Goal: Information Seeking & Learning: Learn about a topic

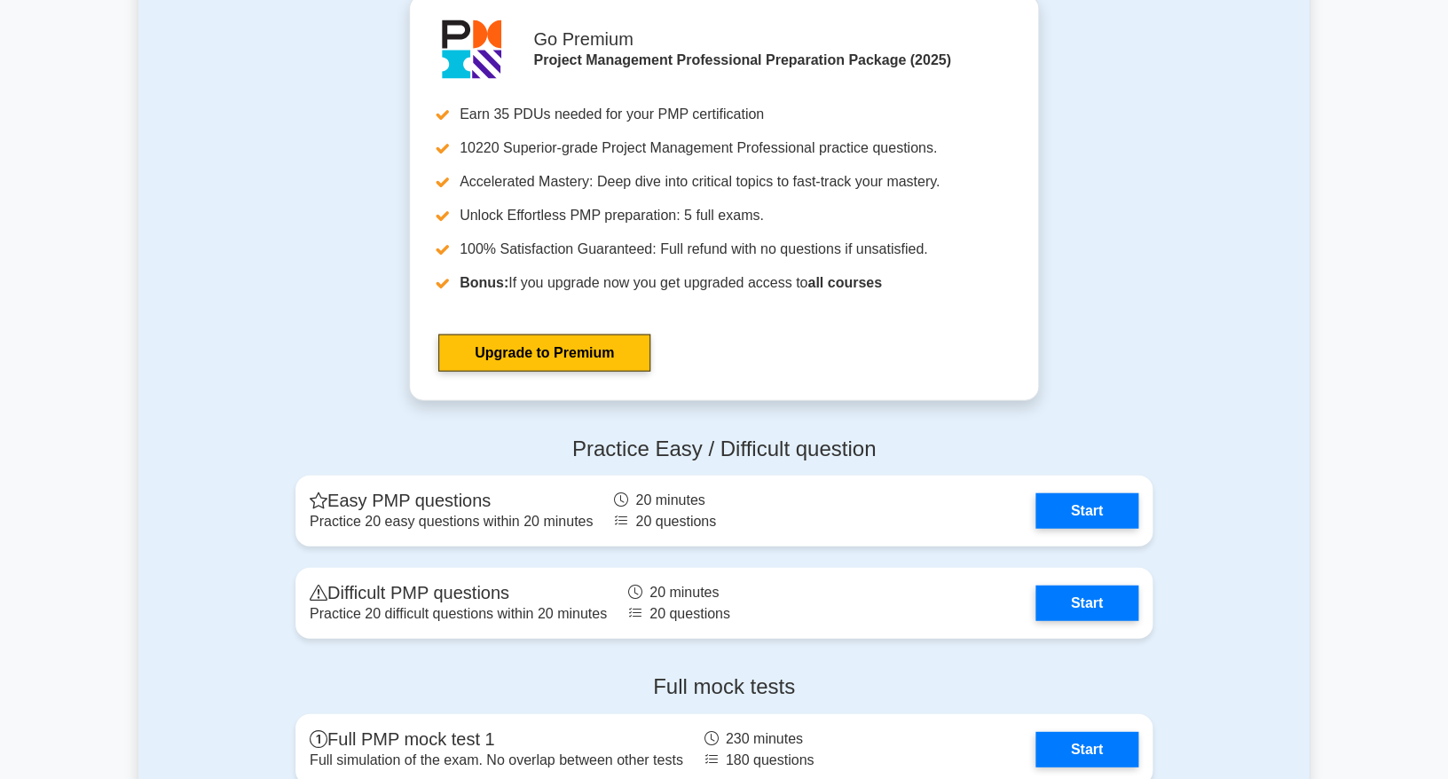
scroll to position [4490, 0]
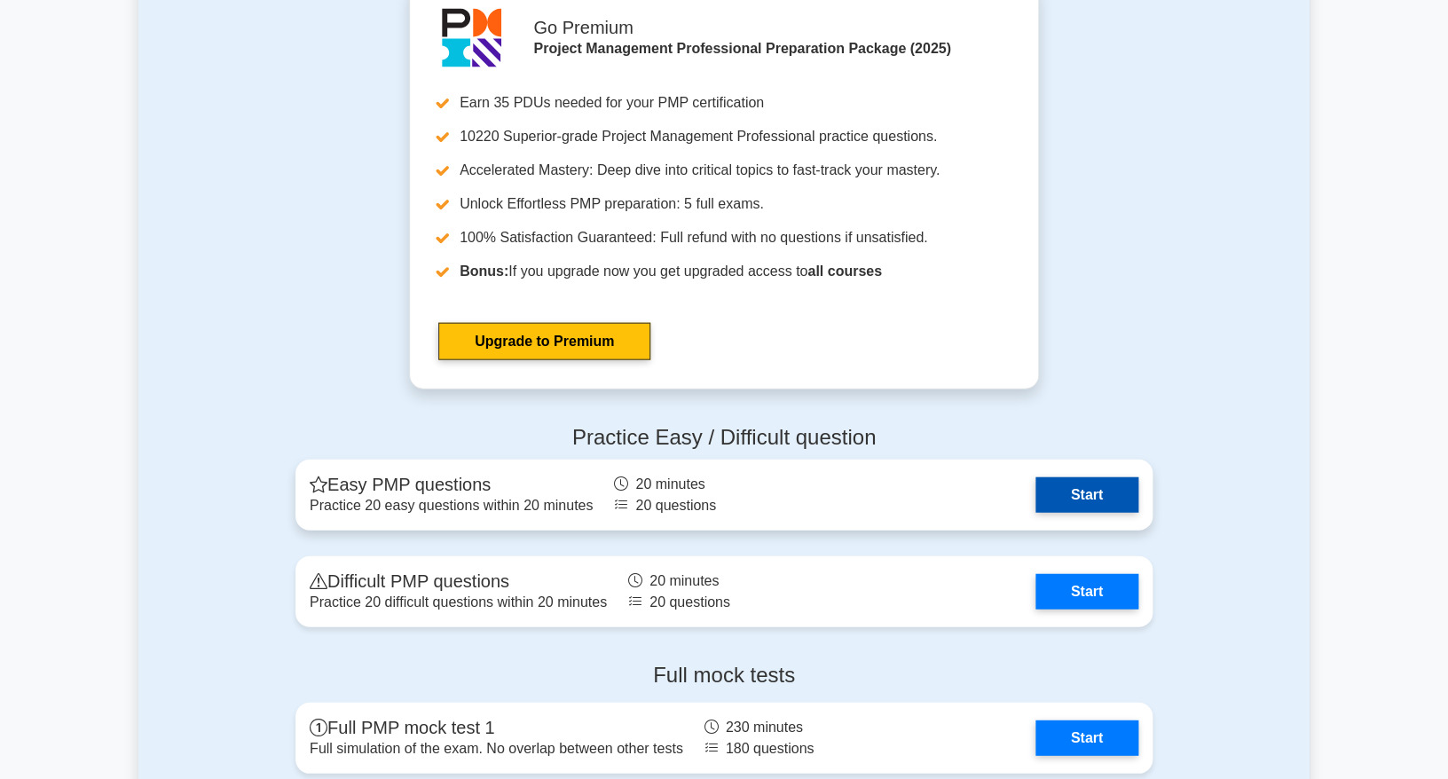
click at [1114, 500] on link "Start" at bounding box center [1087, 494] width 103 height 35
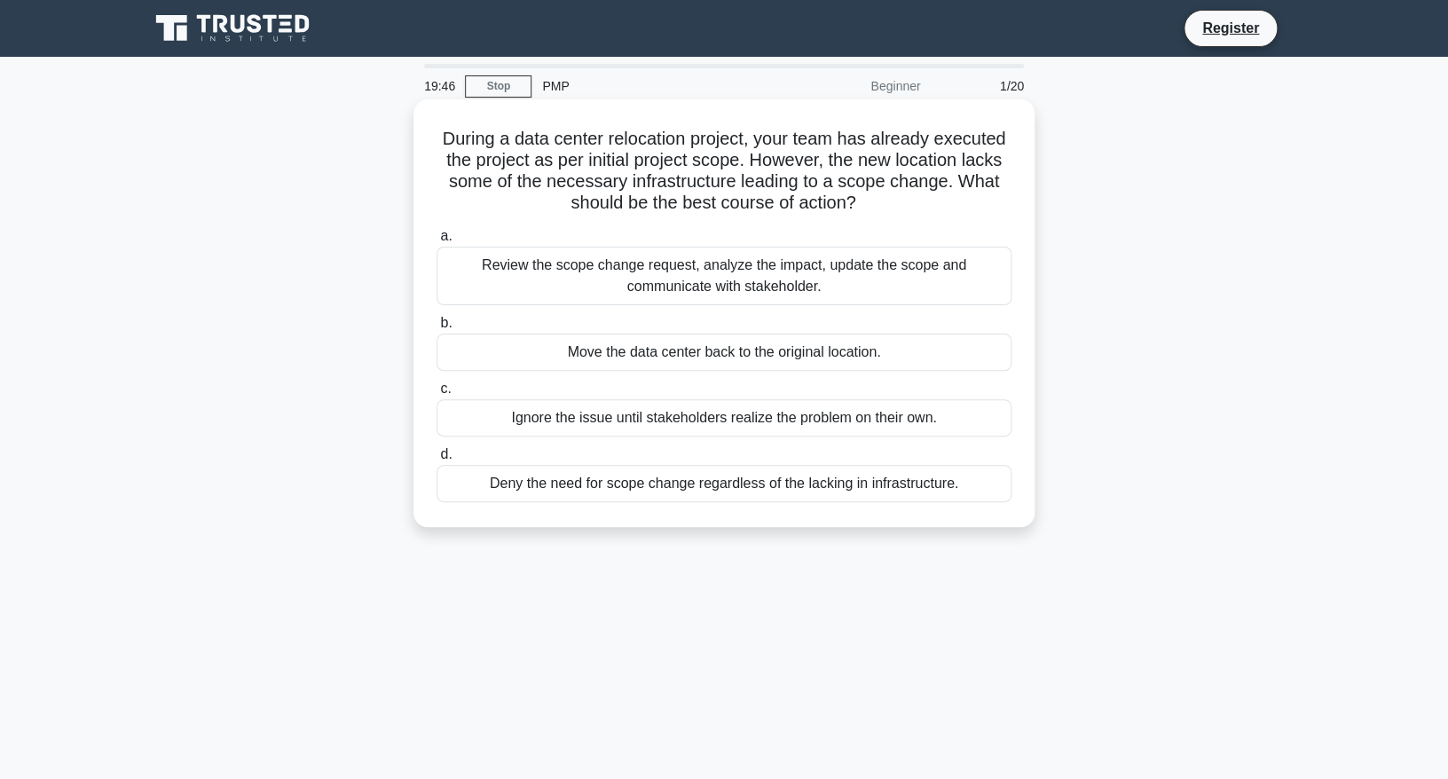
click at [697, 271] on div "Review the scope change request, analyze the impact, update the scope and commu…" at bounding box center [724, 276] width 575 height 59
click at [437, 242] on input "a. Review the scope change request, analyze the impact, update the scope and co…" at bounding box center [437, 237] width 0 height 12
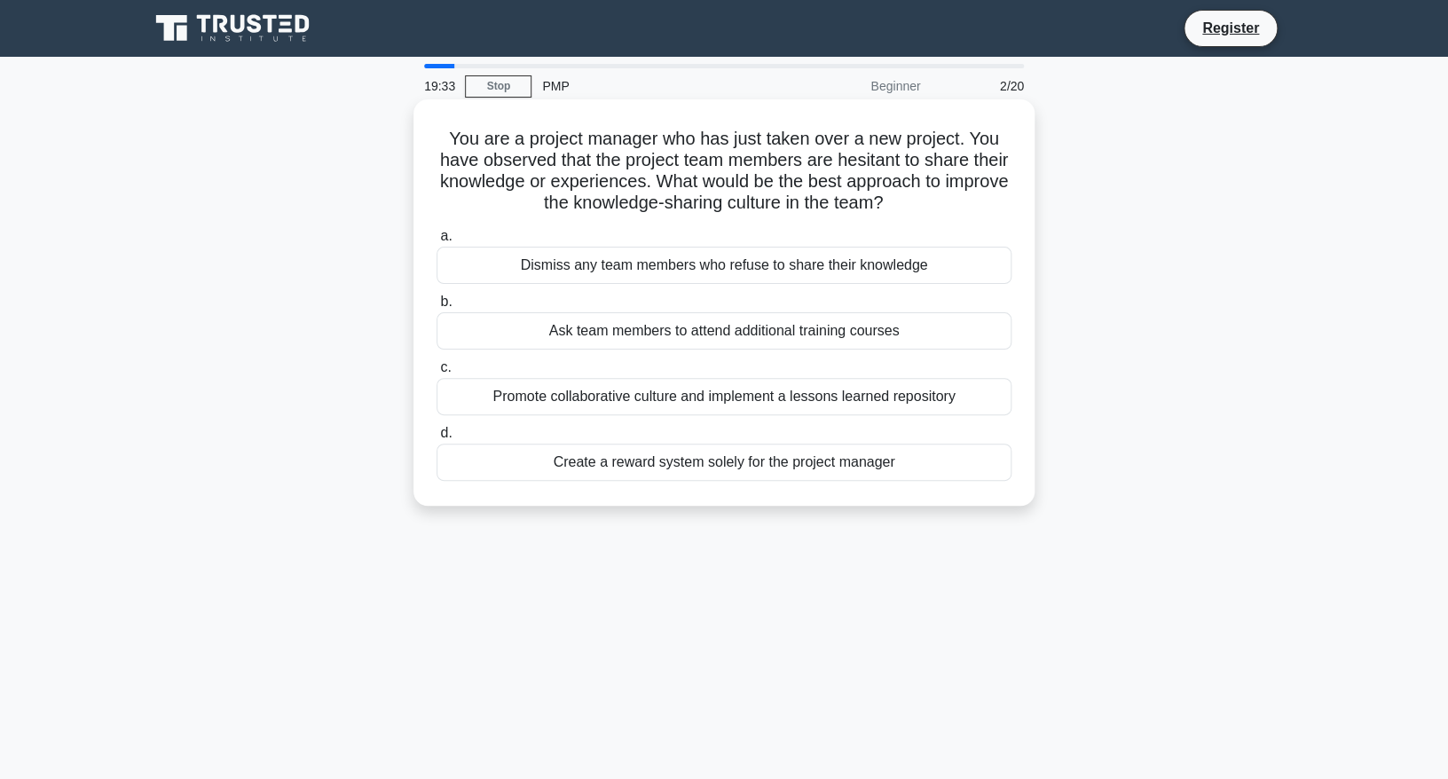
click at [672, 401] on div "Promote collaborative culture and implement a lessons learned repository" at bounding box center [724, 396] width 575 height 37
click at [437, 374] on input "c. Promote collaborative culture and implement a lessons learned repository" at bounding box center [437, 368] width 0 height 12
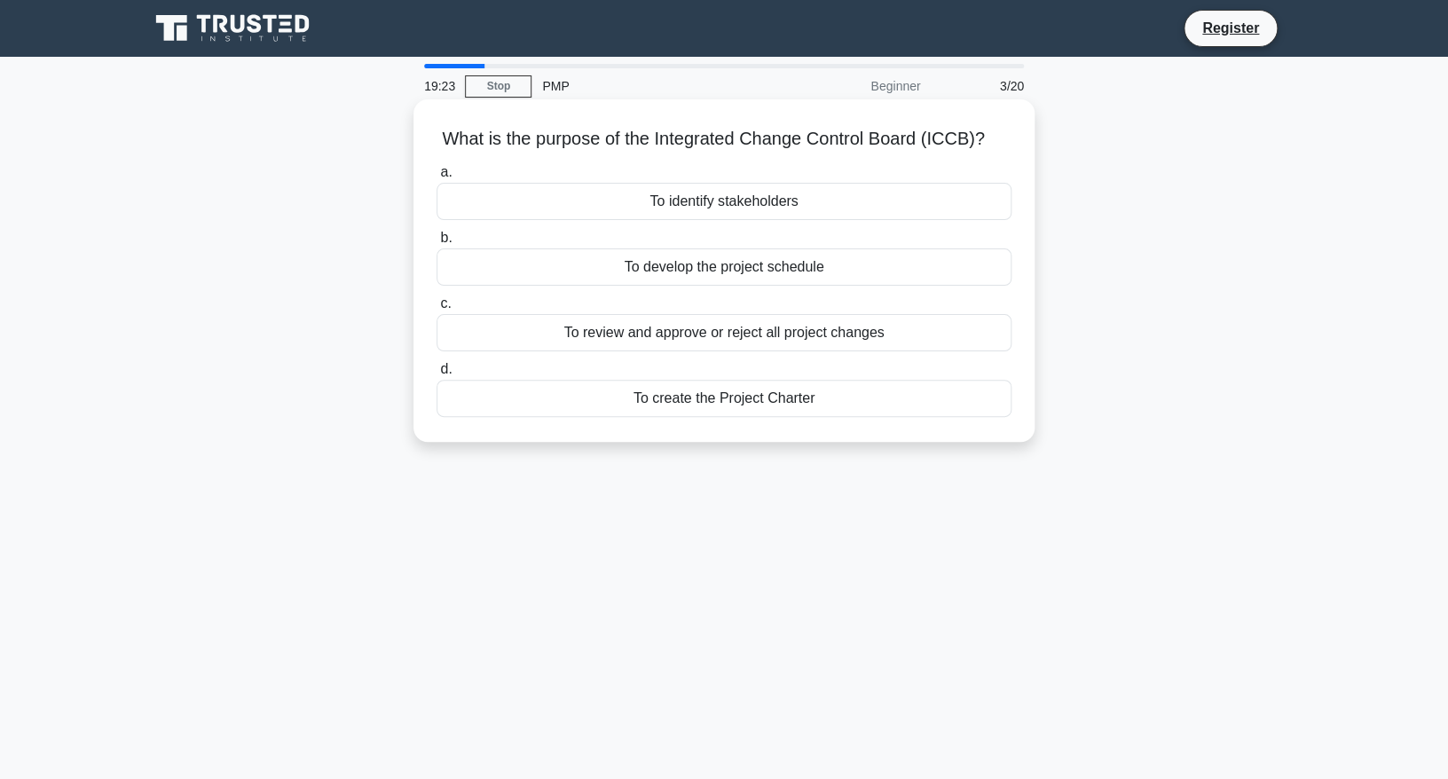
click at [766, 402] on div "To create the Project Charter" at bounding box center [724, 398] width 575 height 37
click at [437, 375] on input "d. To create the Project Charter" at bounding box center [437, 370] width 0 height 12
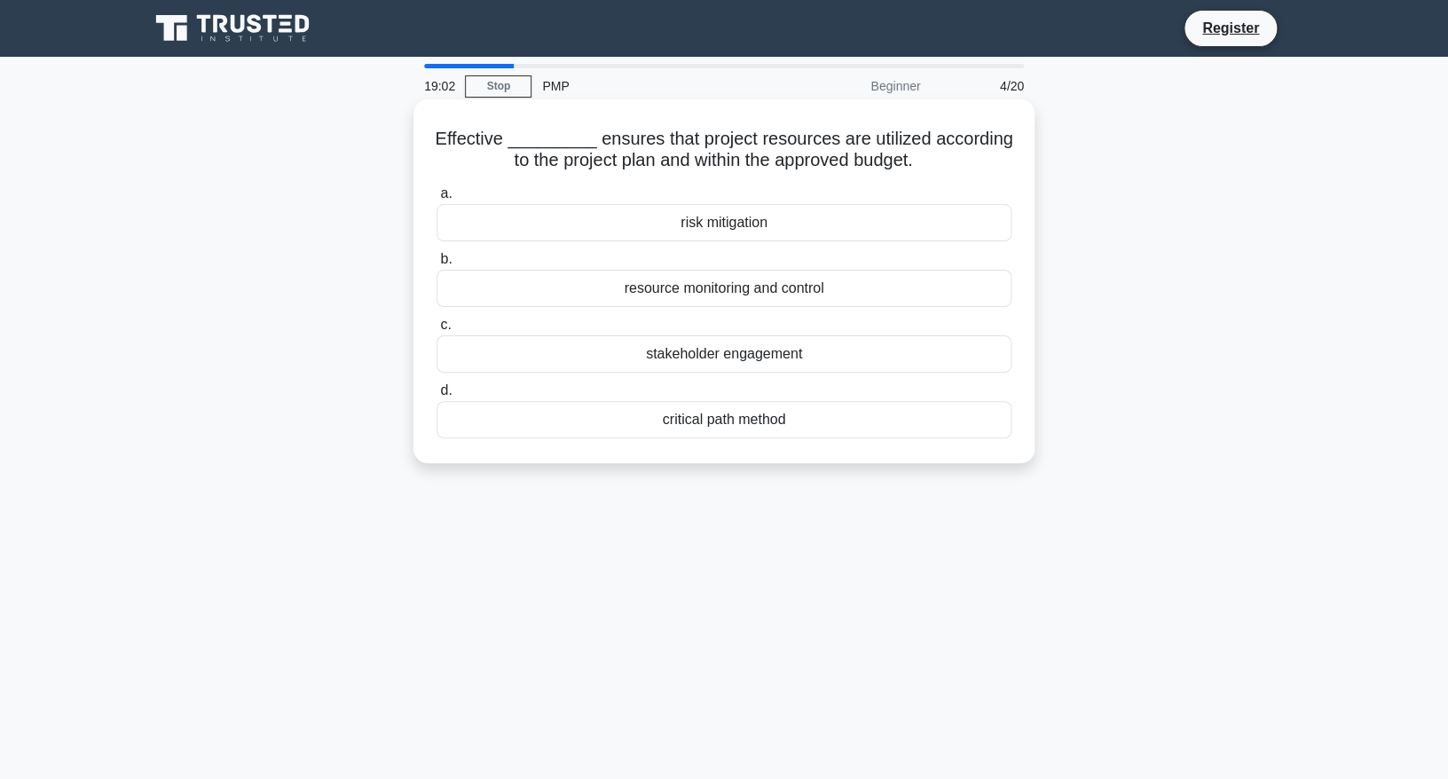
click at [735, 288] on div "resource monitoring and control" at bounding box center [724, 288] width 575 height 37
click at [437, 265] on input "b. resource monitoring and control" at bounding box center [437, 260] width 0 height 12
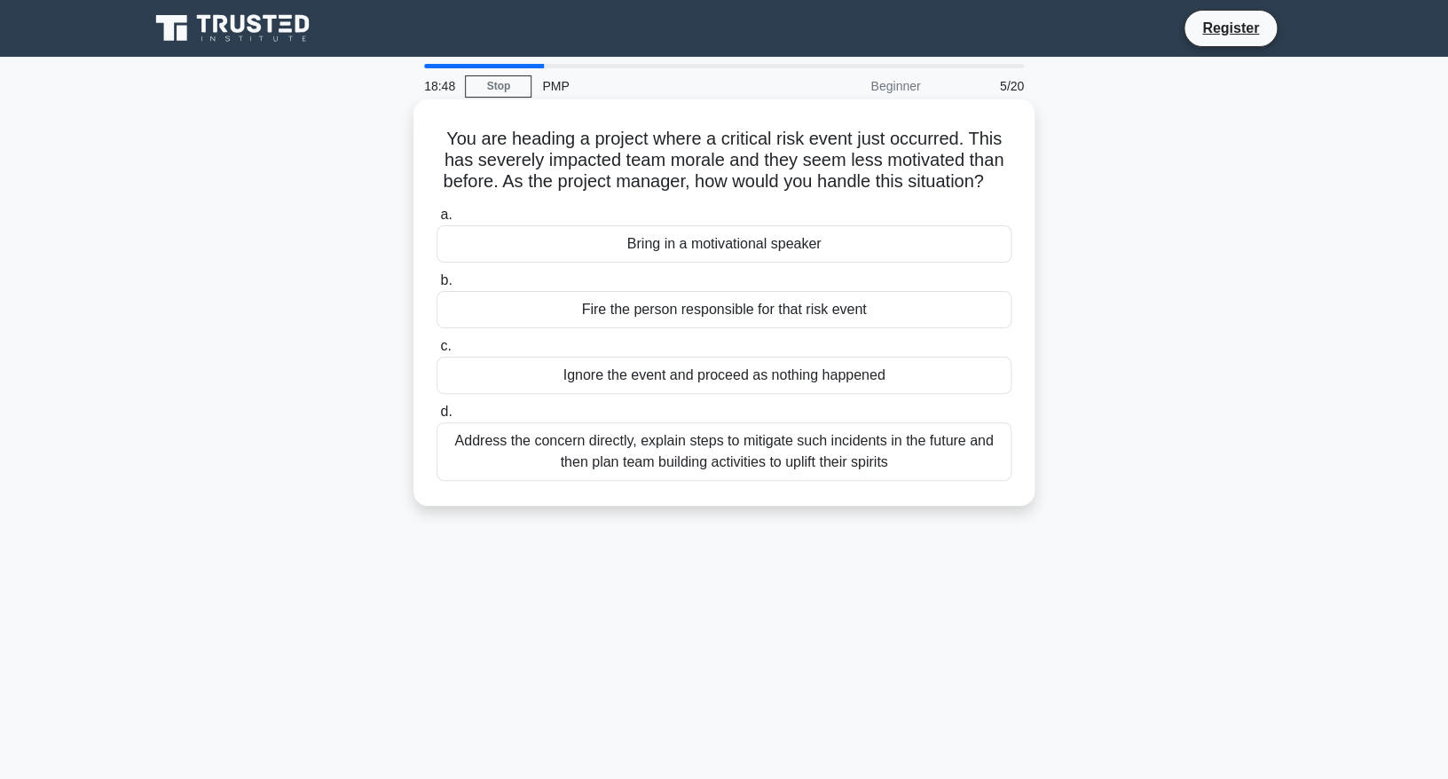
click at [722, 456] on div "Address the concern directly, explain steps to mitigate such incidents in the f…" at bounding box center [724, 451] width 575 height 59
click at [437, 418] on input "d. Address the concern directly, explain steps to mitigate such incidents in th…" at bounding box center [437, 412] width 0 height 12
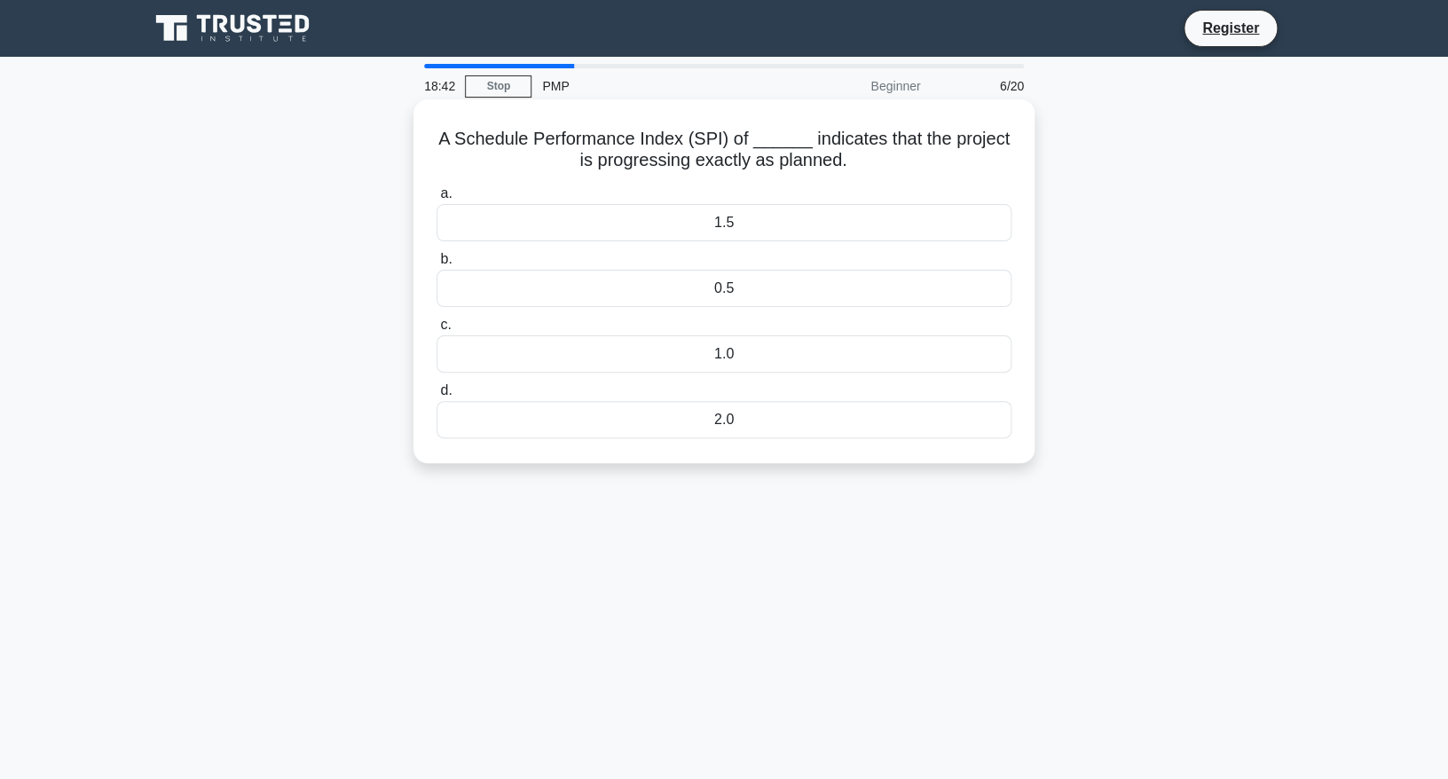
click at [764, 346] on div "1.0" at bounding box center [724, 353] width 575 height 37
click at [437, 331] on input "c. 1.0" at bounding box center [437, 325] width 0 height 12
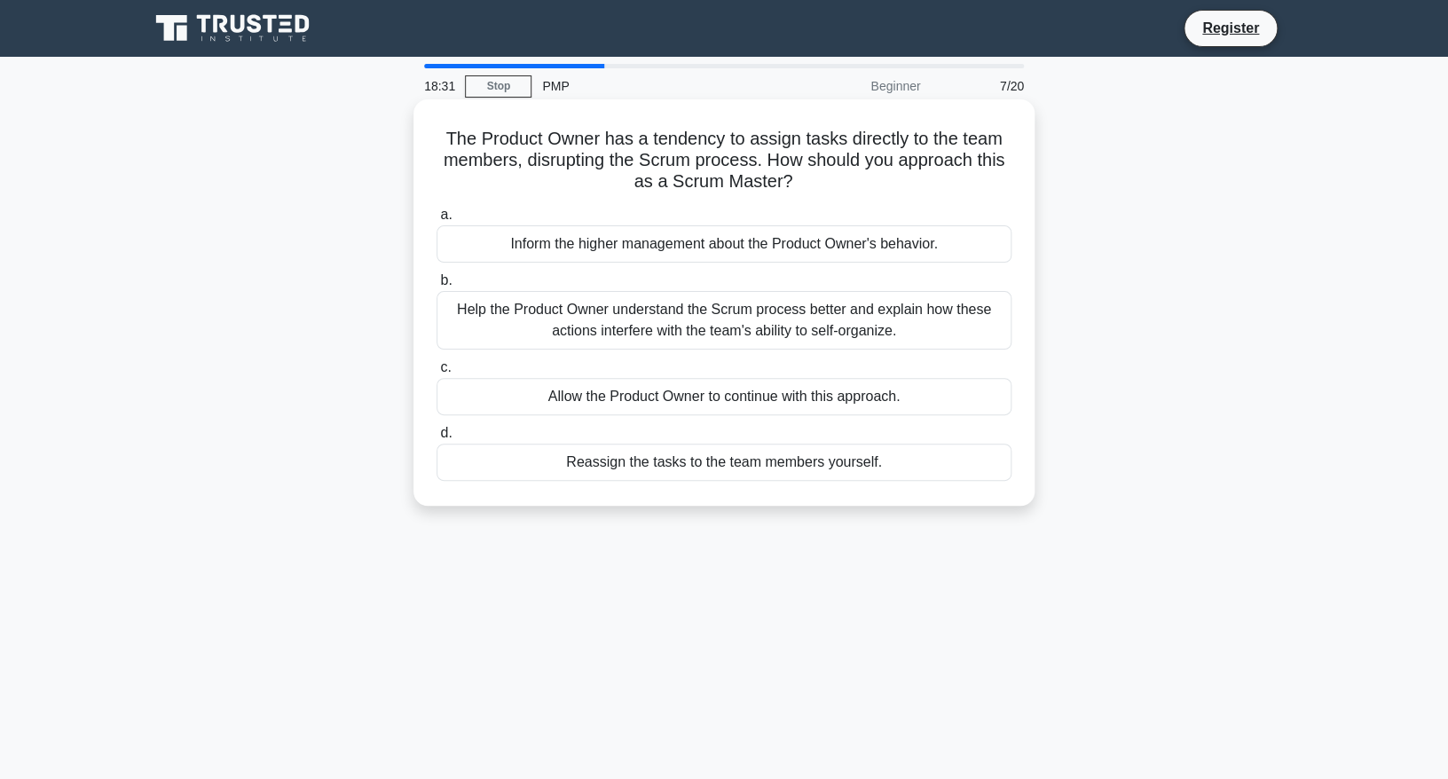
click at [711, 316] on div "Help the Product Owner understand the Scrum process better and explain how thes…" at bounding box center [724, 320] width 575 height 59
click at [437, 287] on input "b. Help the Product Owner understand the Scrum process better and explain how t…" at bounding box center [437, 281] width 0 height 12
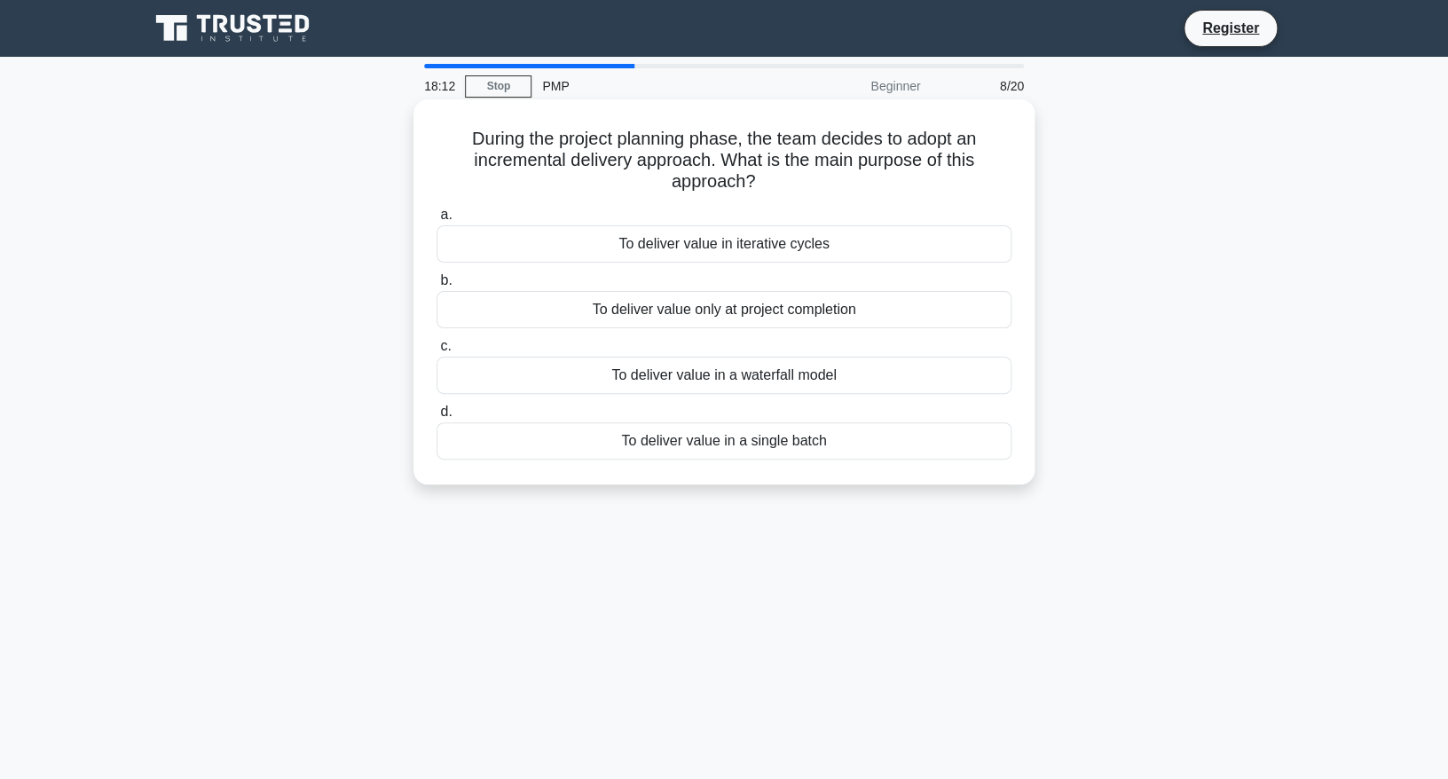
click at [797, 251] on div "To deliver value in iterative cycles" at bounding box center [724, 243] width 575 height 37
click at [437, 221] on input "a. To deliver value in iterative cycles" at bounding box center [437, 215] width 0 height 12
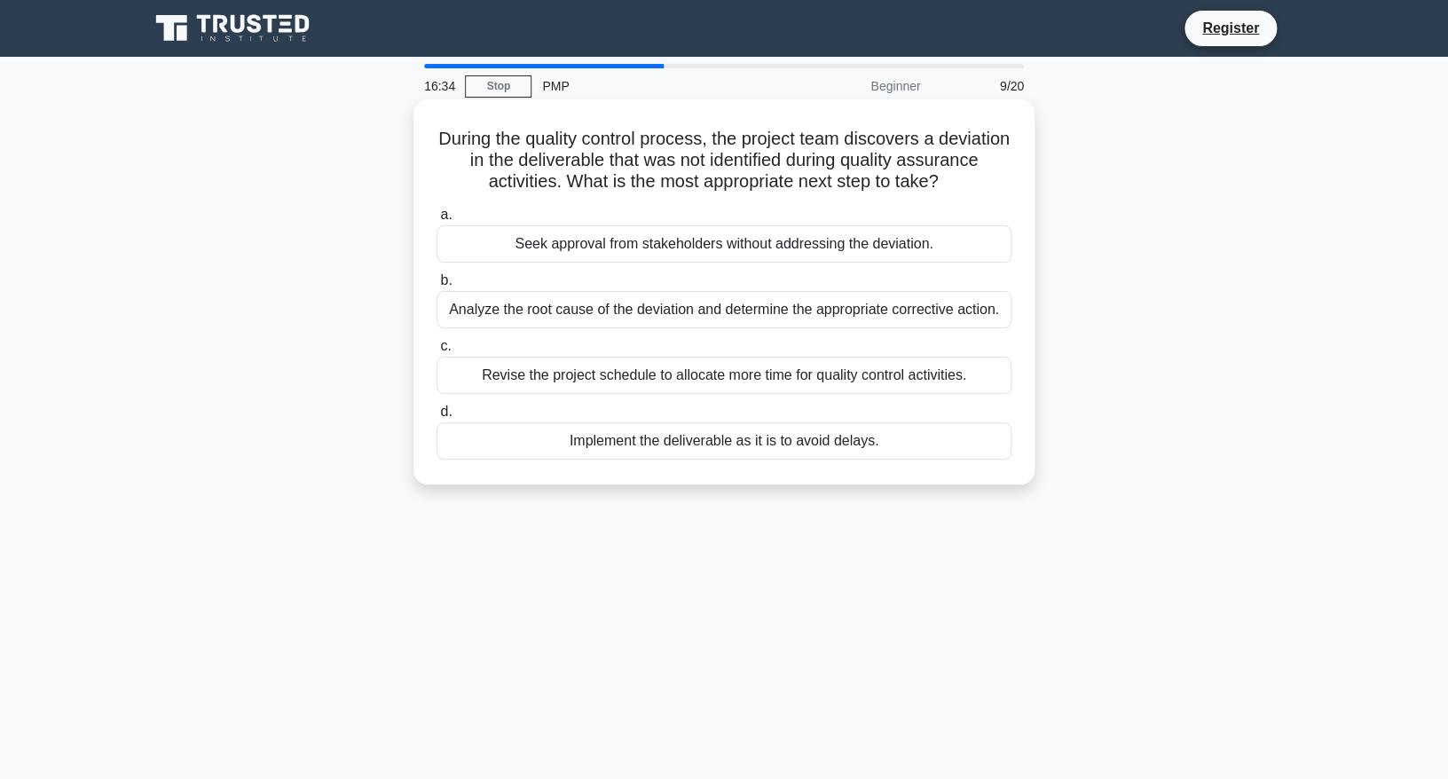
click at [735, 310] on div "Analyze the root cause of the deviation and determine the appropriate correctiv…" at bounding box center [724, 309] width 575 height 37
click at [437, 287] on input "b. Analyze the root cause of the deviation and determine the appropriate correc…" at bounding box center [437, 281] width 0 height 12
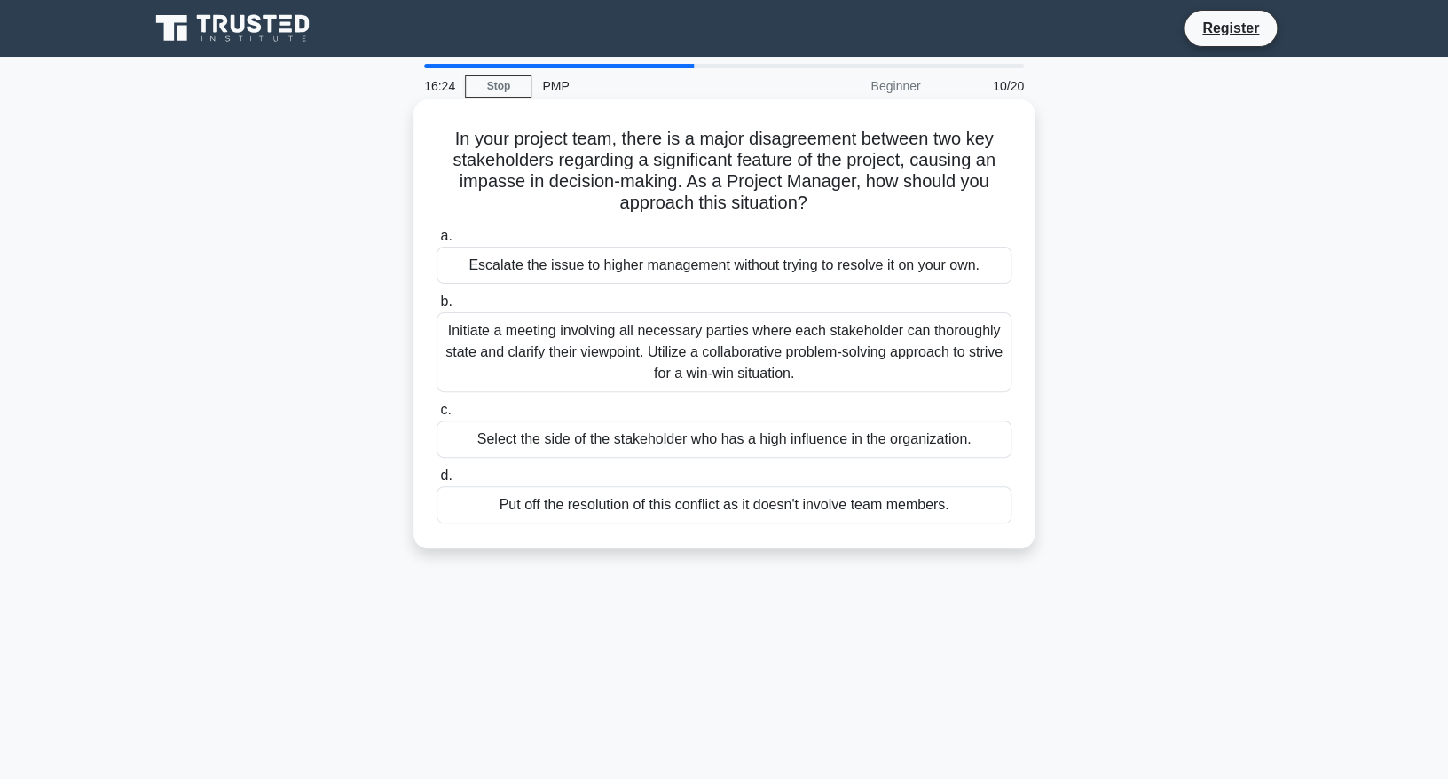
click at [839, 351] on div "Initiate a meeting involving all necessary parties where each stakeholder can t…" at bounding box center [724, 352] width 575 height 80
click at [437, 308] on input "b. Initiate a meeting involving all necessary parties where each stakeholder ca…" at bounding box center [437, 302] width 0 height 12
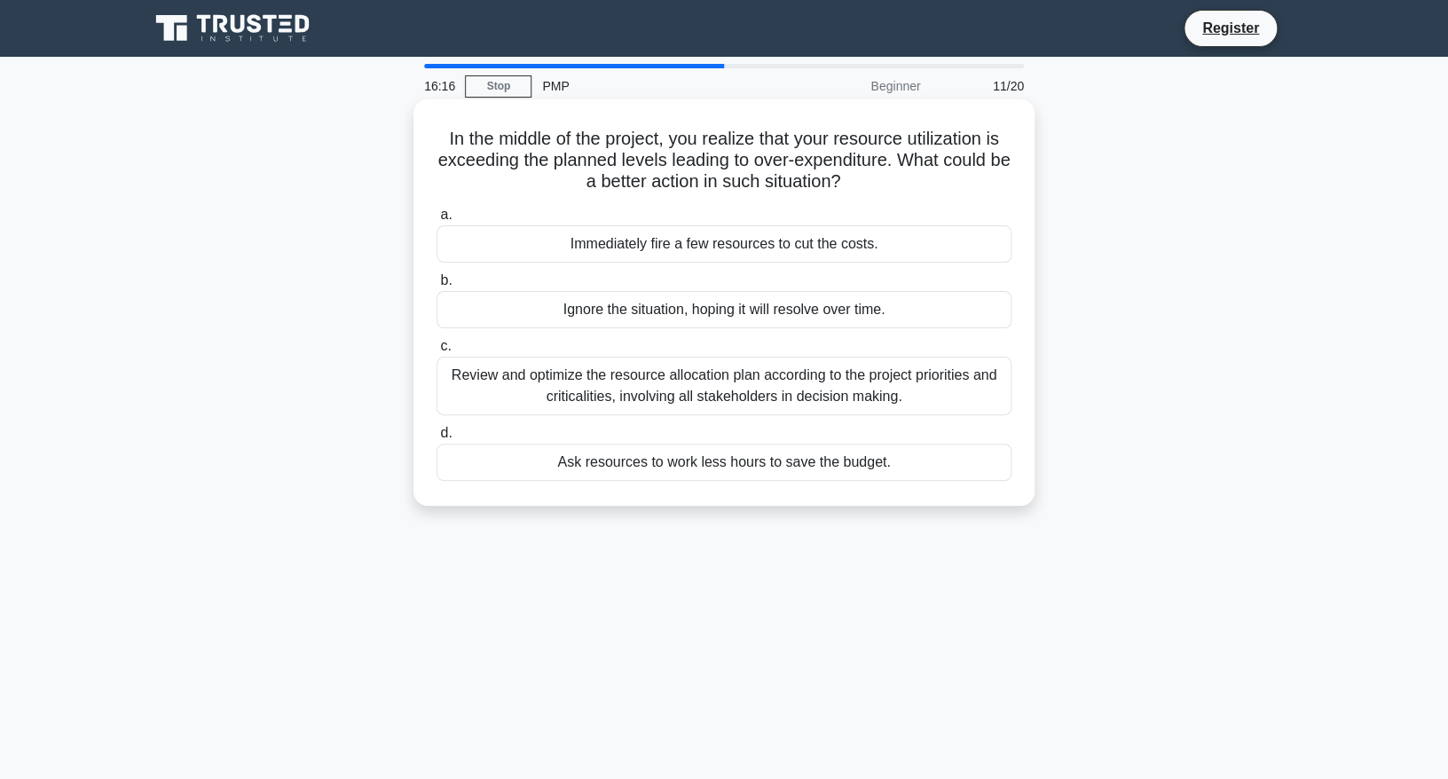
click at [761, 390] on div "Review and optimize the resource allocation plan according to the project prior…" at bounding box center [724, 386] width 575 height 59
click at [437, 352] on input "c. Review and optimize the resource allocation plan according to the project pr…" at bounding box center [437, 347] width 0 height 12
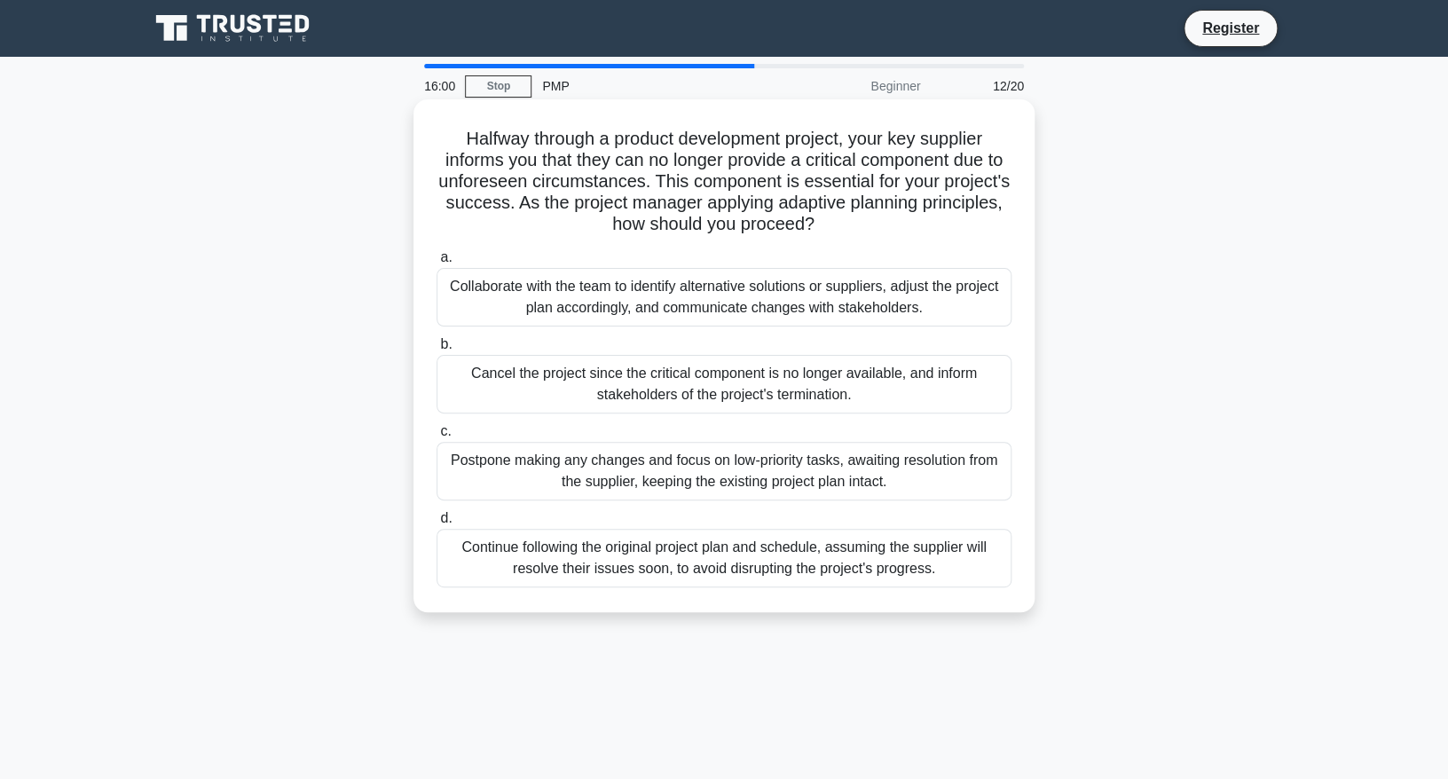
click at [737, 319] on div "Collaborate with the team to identify alternative solutions or suppliers, adjus…" at bounding box center [724, 297] width 575 height 59
click at [437, 264] on input "a. Collaborate with the team to identify alternative solutions or suppliers, ad…" at bounding box center [437, 258] width 0 height 12
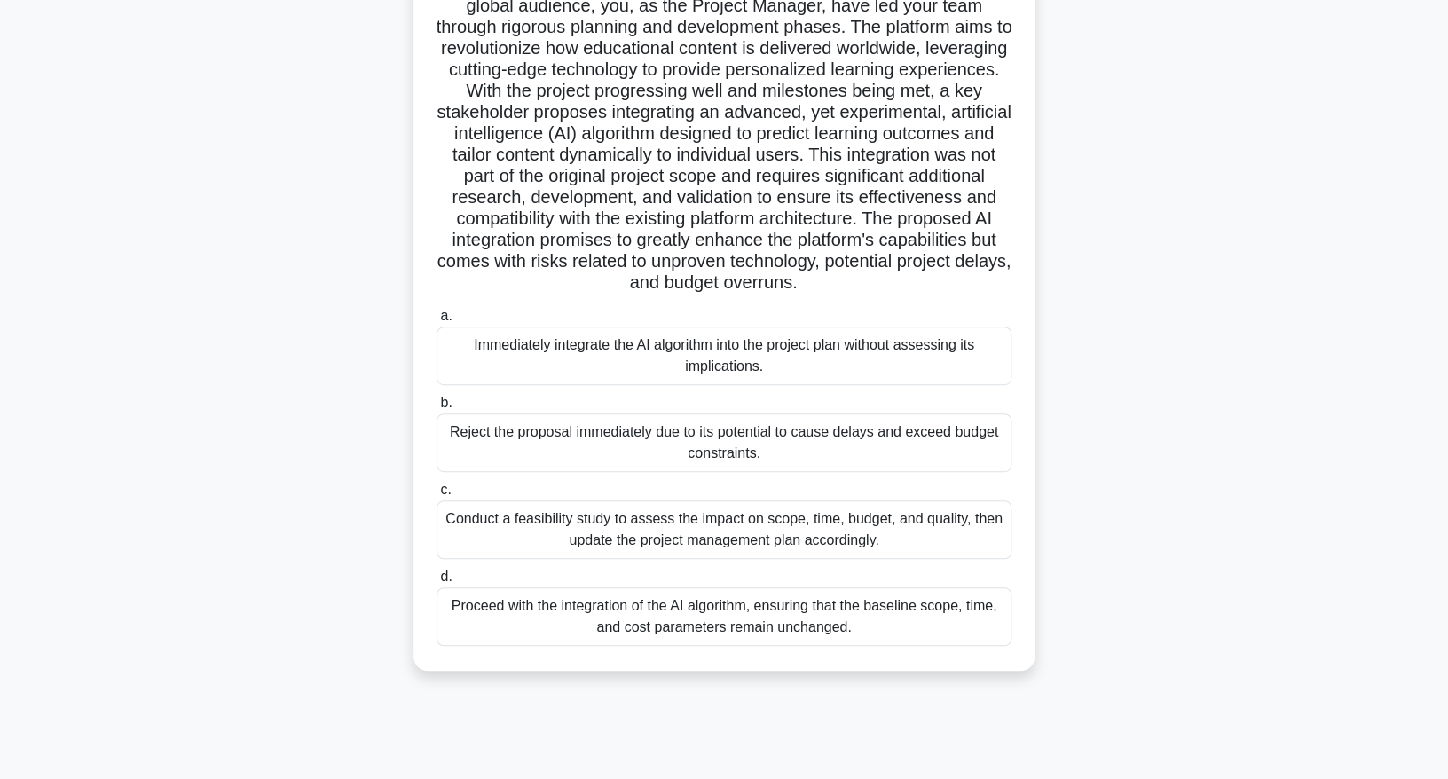
scroll to position [162, 0]
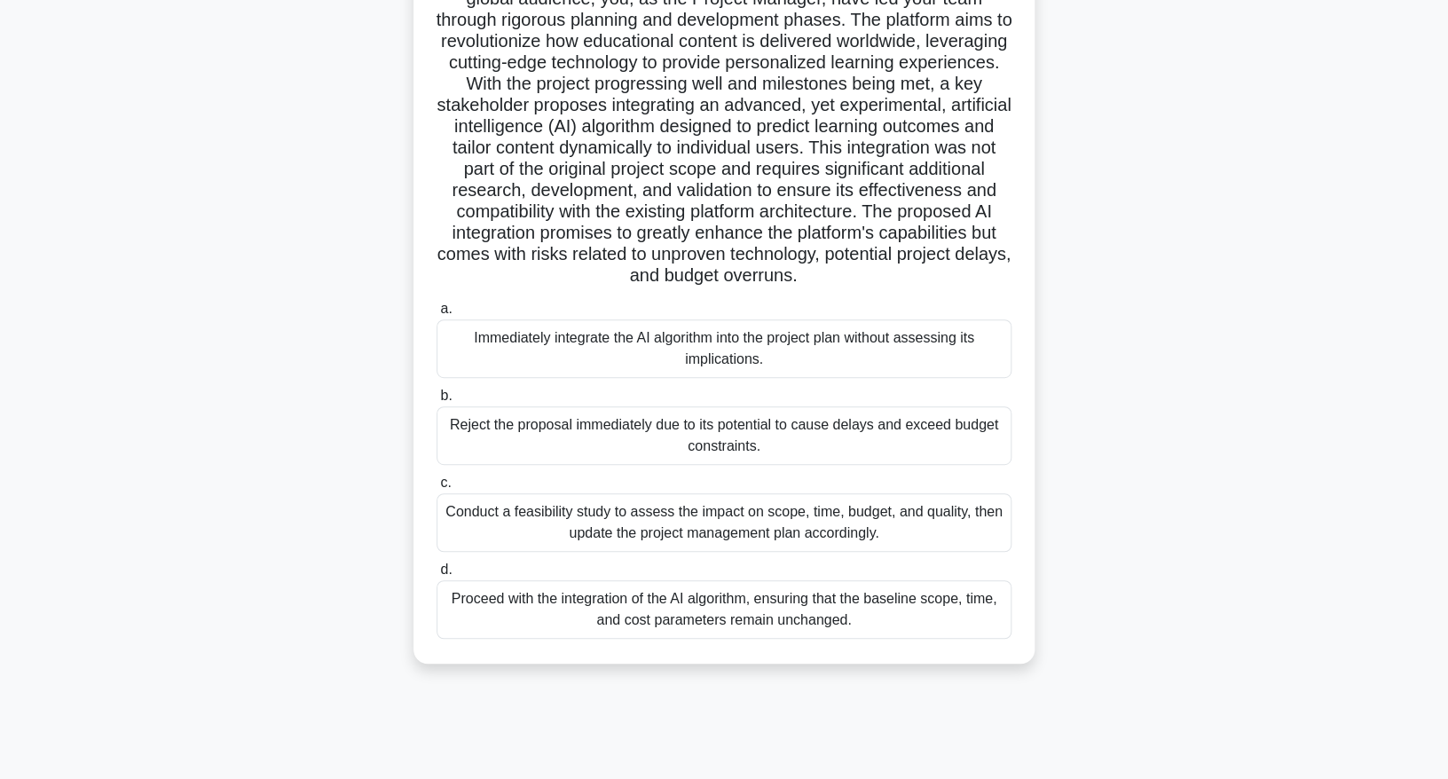
click at [767, 525] on div "Conduct a feasibility study to assess the impact on scope, time, budget, and qu…" at bounding box center [724, 522] width 575 height 59
click at [437, 489] on input "c. Conduct a feasibility study to assess the impact on scope, time, budget, and…" at bounding box center [437, 483] width 0 height 12
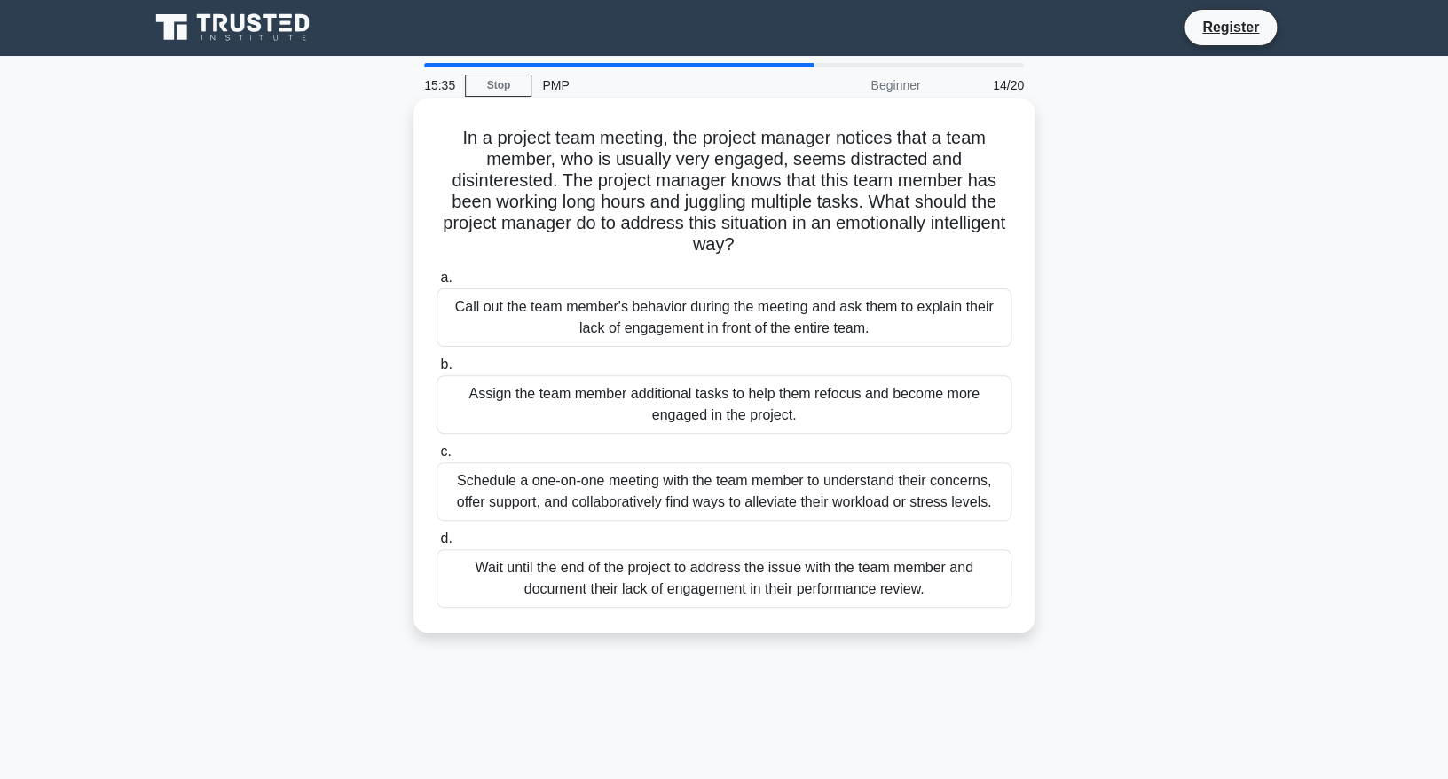
scroll to position [0, 0]
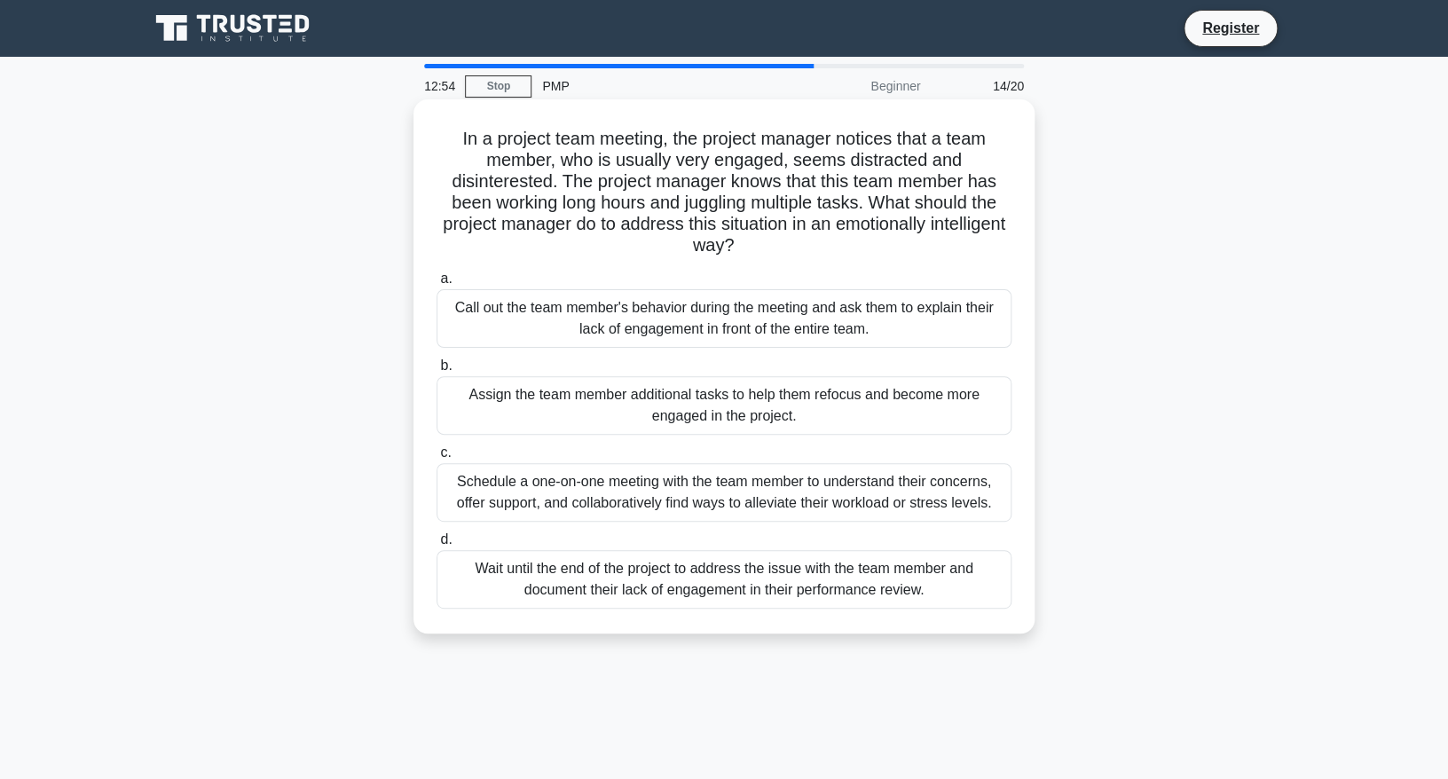
click at [704, 486] on div "Schedule a one-on-one meeting with the team member to understand their concerns…" at bounding box center [724, 492] width 575 height 59
click at [437, 459] on input "c. Schedule a one-on-one meeting with the team member to understand their conce…" at bounding box center [437, 453] width 0 height 12
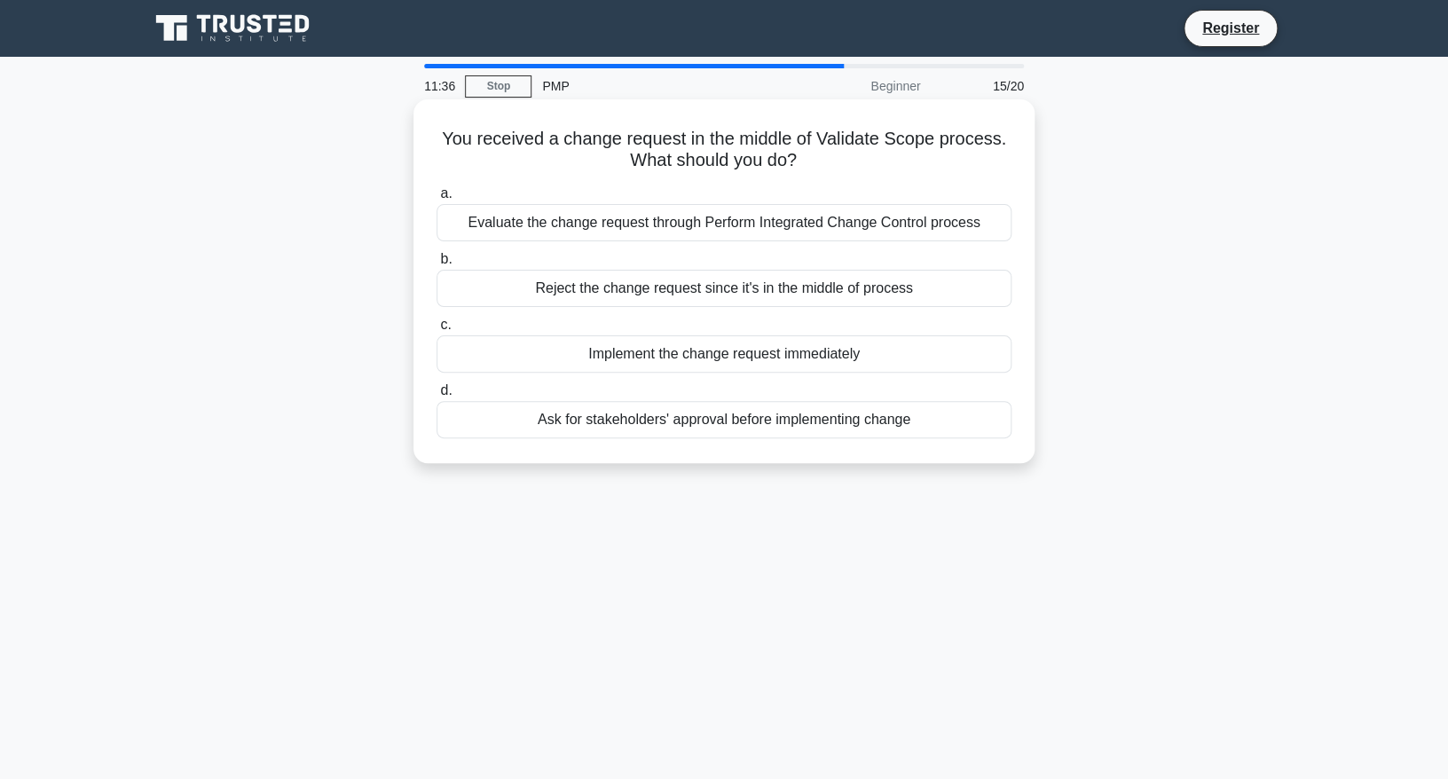
click at [674, 227] on div "Evaluate the change request through Perform Integrated Change Control process" at bounding box center [724, 222] width 575 height 37
click at [437, 200] on input "a. Evaluate the change request through Perform Integrated Change Control process" at bounding box center [437, 194] width 0 height 12
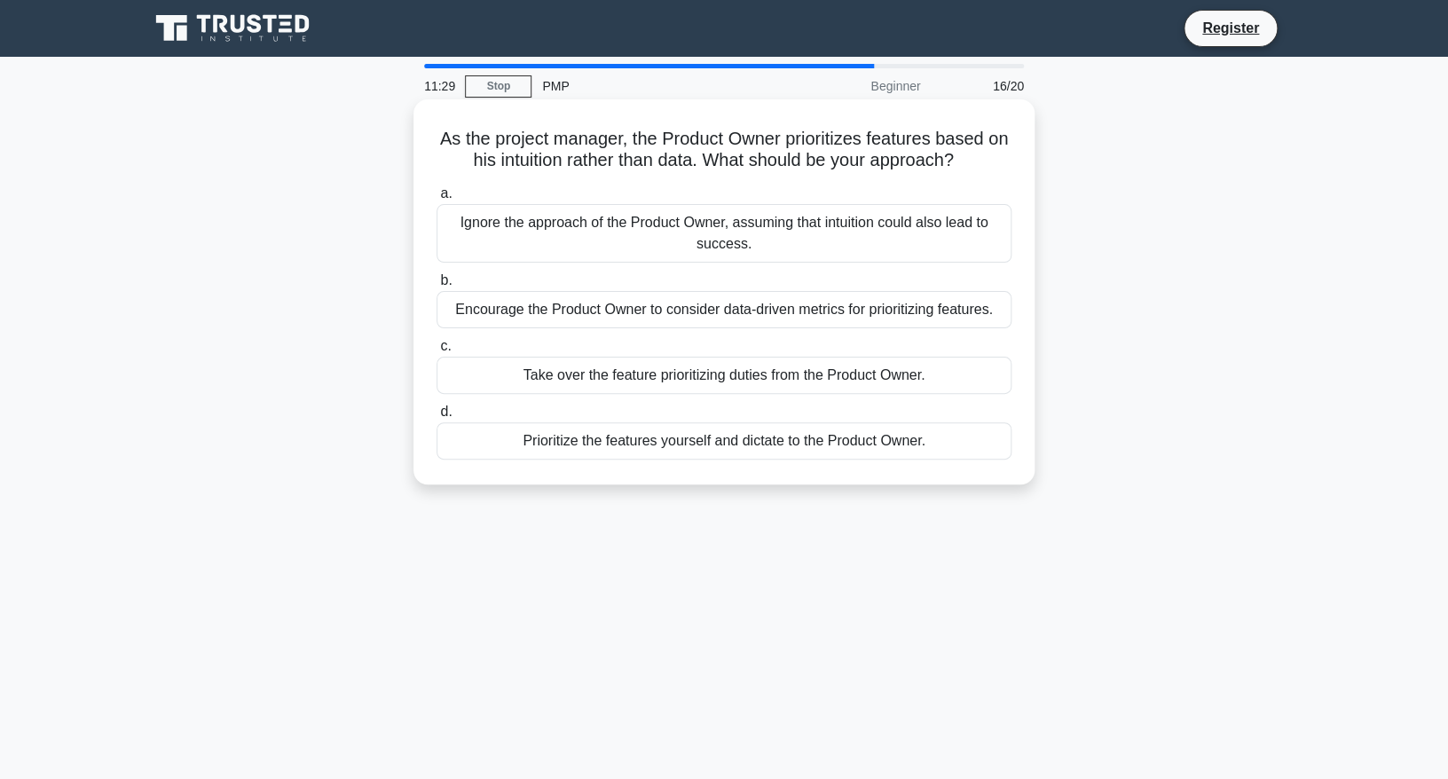
click at [826, 319] on div "Encourage the Product Owner to consider data-driven metrics for prioritizing fe…" at bounding box center [724, 309] width 575 height 37
click at [437, 287] on input "b. Encourage the Product Owner to consider data-driven metrics for prioritizing…" at bounding box center [437, 281] width 0 height 12
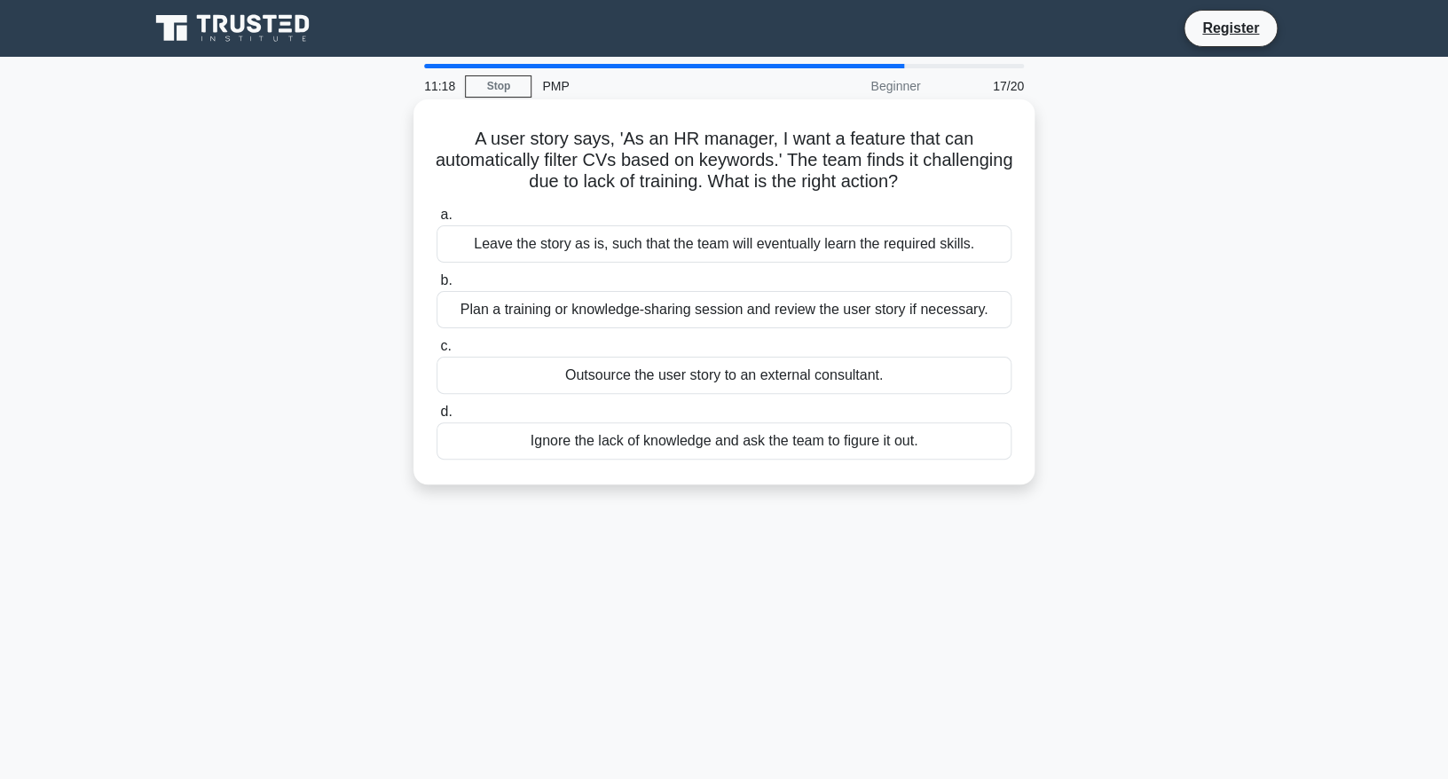
click at [633, 313] on div "Plan a training or knowledge-sharing session and review the user story if neces…" at bounding box center [724, 309] width 575 height 37
click at [437, 287] on input "b. Plan a training or knowledge-sharing session and review the user story if ne…" at bounding box center [437, 281] width 0 height 12
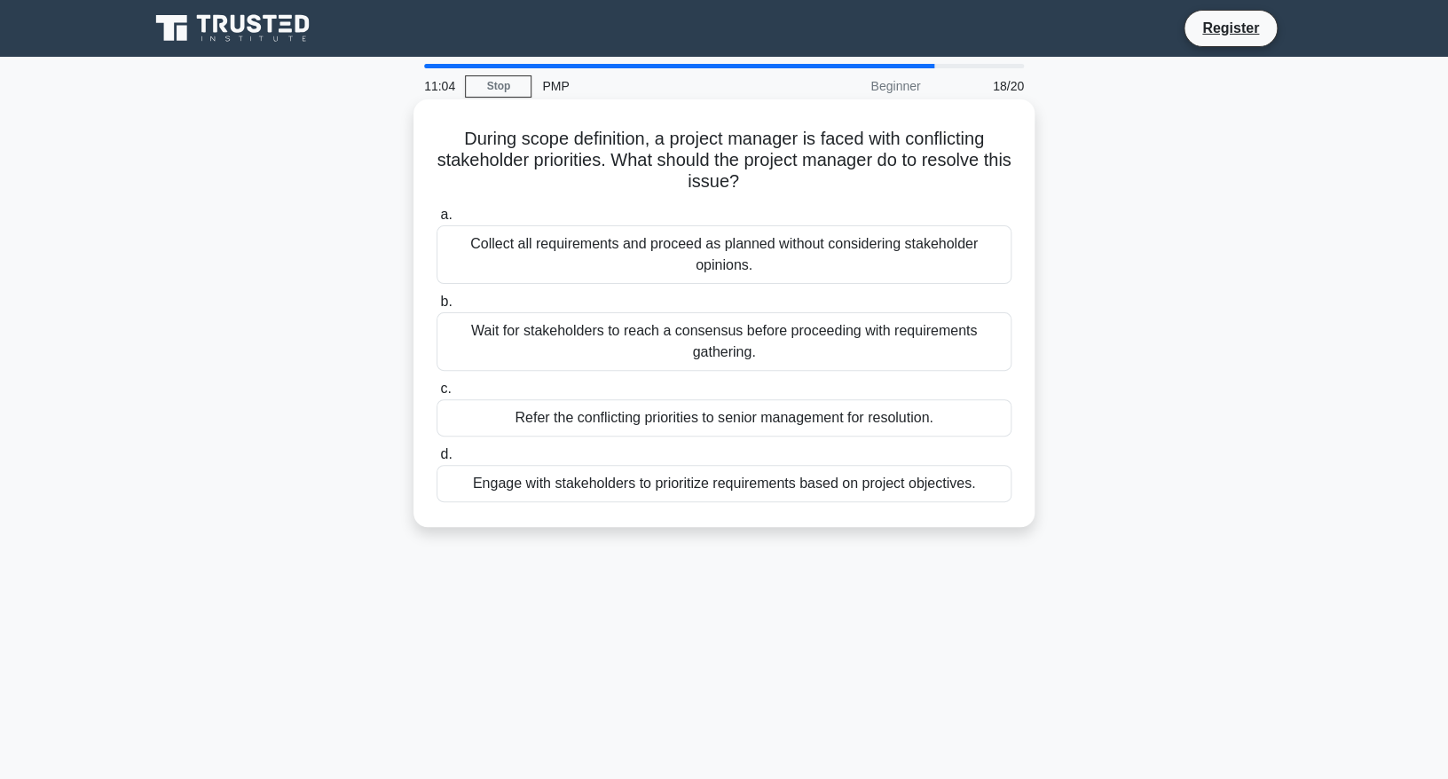
click at [792, 488] on div "Engage with stakeholders to prioritize requirements based on project objectives." at bounding box center [724, 483] width 575 height 37
click at [437, 461] on input "d. Engage with stakeholders to prioritize requirements based on project objecti…" at bounding box center [437, 455] width 0 height 12
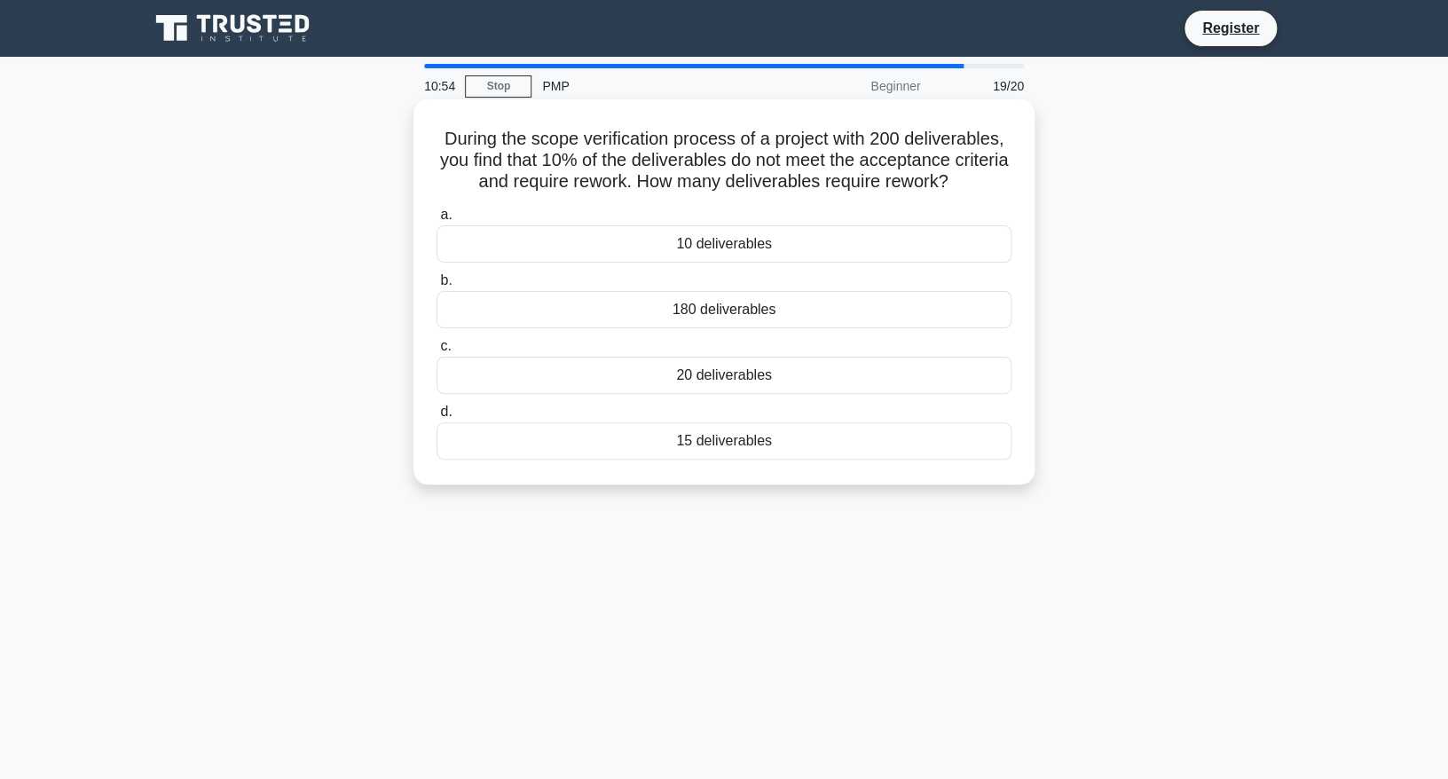
click at [746, 374] on div "20 deliverables" at bounding box center [724, 375] width 575 height 37
click at [437, 352] on input "c. 20 deliverables" at bounding box center [437, 347] width 0 height 12
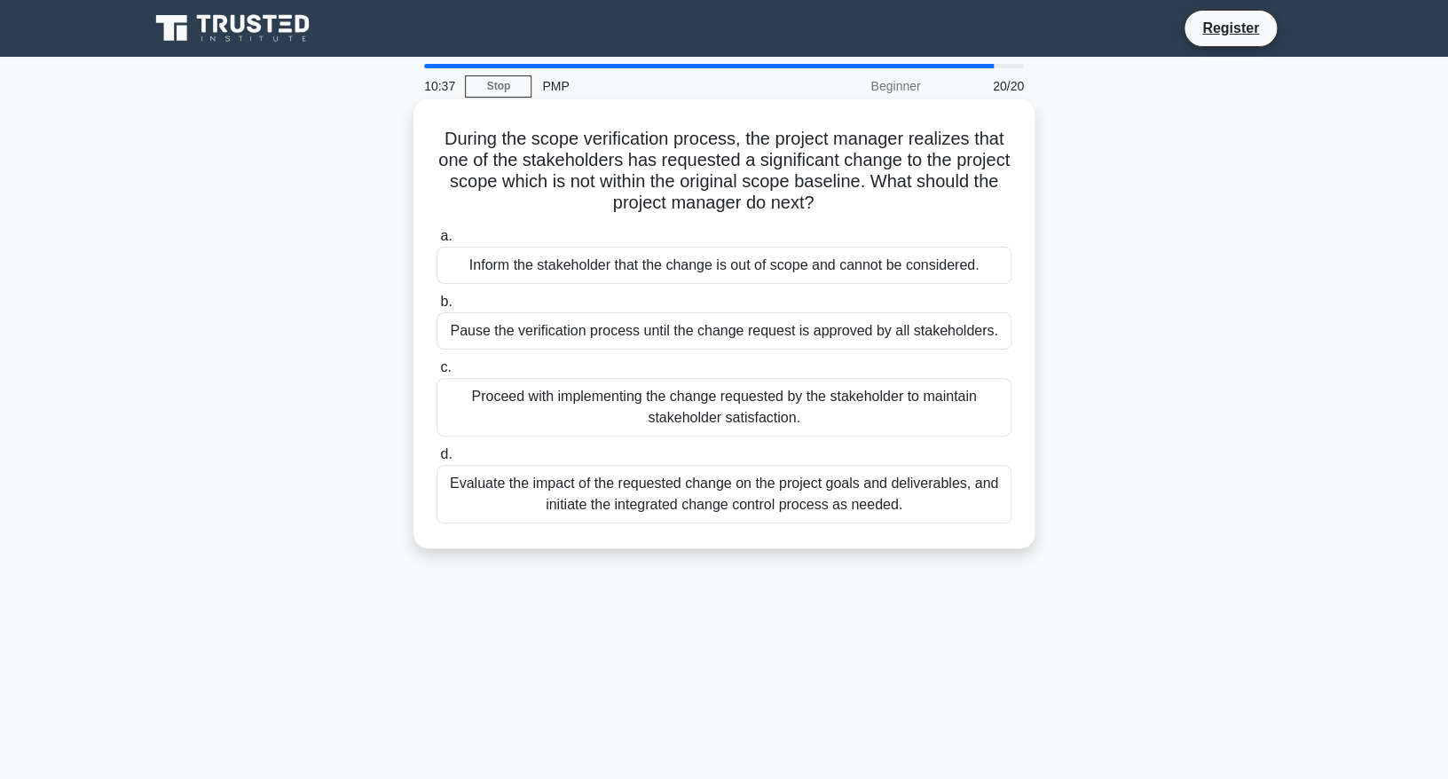
click at [656, 498] on div "Evaluate the impact of the requested change on the project goals and deliverabl…" at bounding box center [724, 494] width 575 height 59
click at [437, 461] on input "d. Evaluate the impact of the requested change on the project goals and deliver…" at bounding box center [437, 455] width 0 height 12
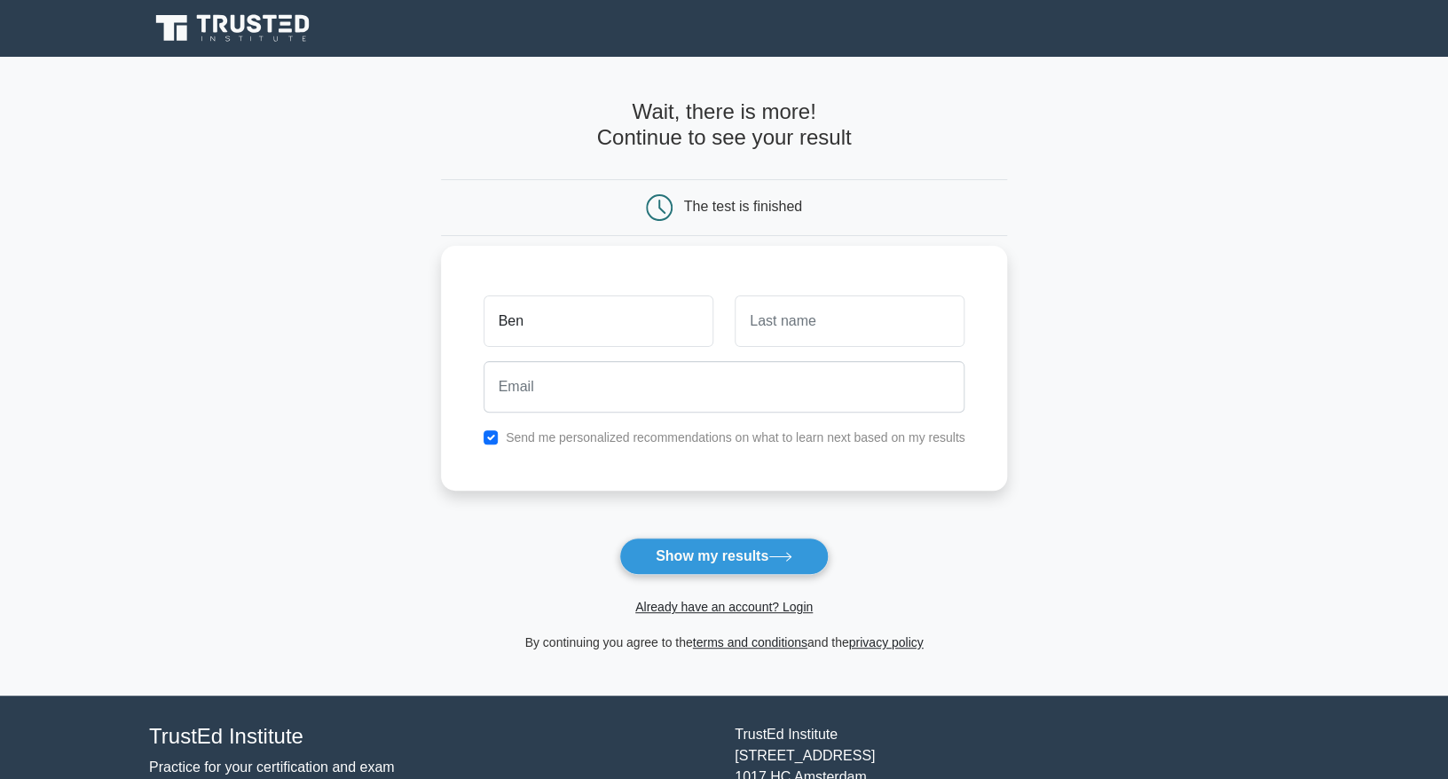
type input "Ben"
type input "Dragstrem"
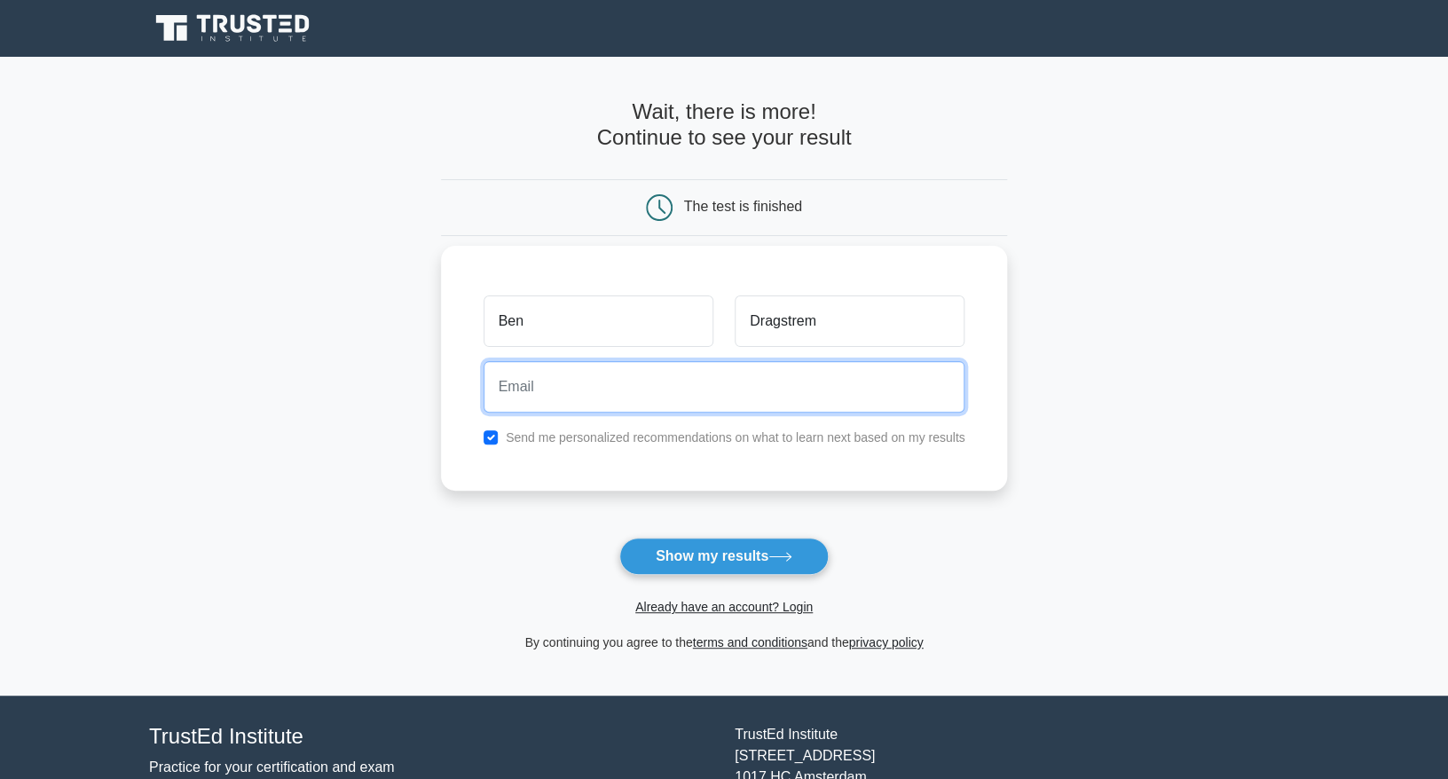
click at [600, 390] on input "email" at bounding box center [725, 386] width 482 height 51
click at [754, 395] on input "bendragstrem@gmail.com" at bounding box center [725, 386] width 482 height 51
type input "bendragstrem@gmail.com"
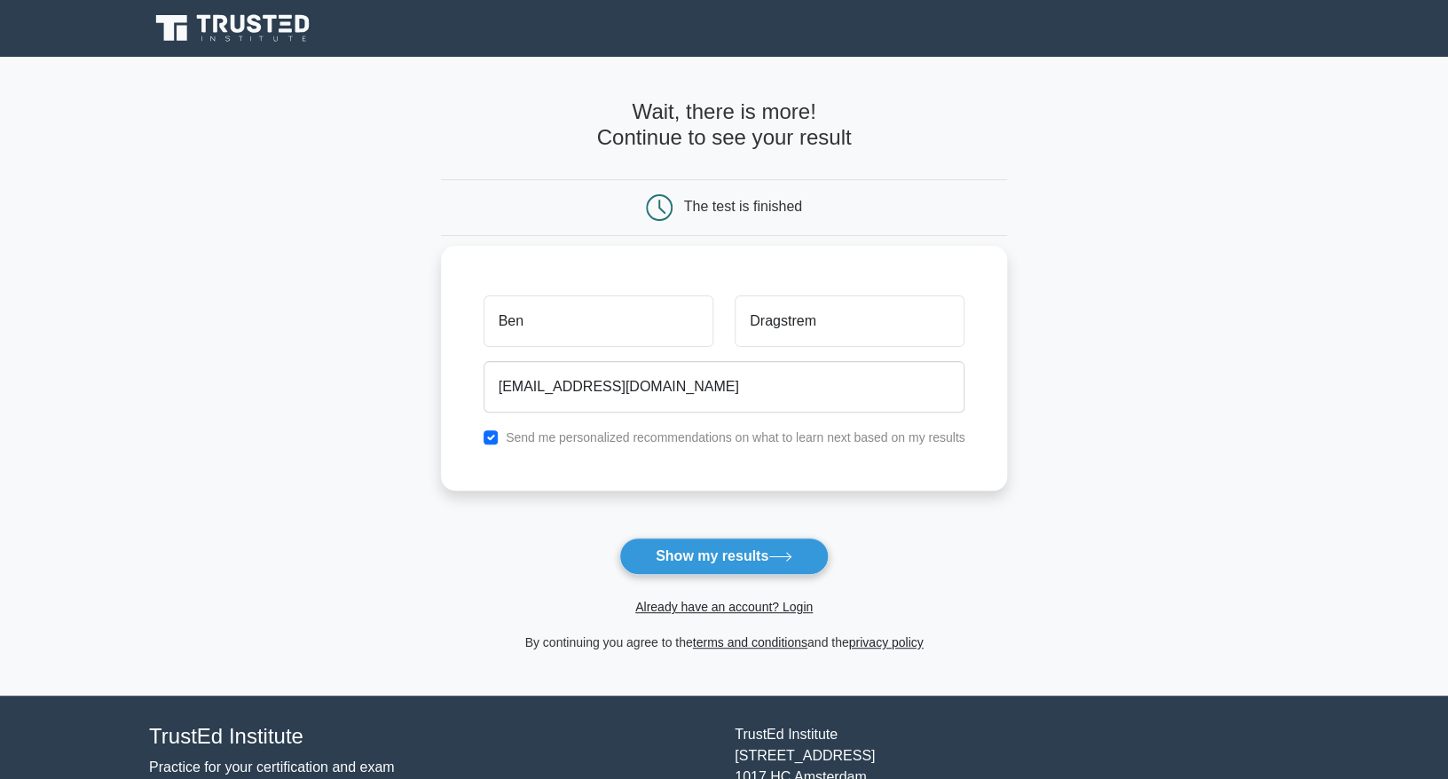
click at [762, 416] on div "bendragstrem@gmail.com" at bounding box center [724, 387] width 503 height 66
click at [767, 436] on label "Send me personalized recommendations on what to learn next based on my results" at bounding box center [736, 437] width 460 height 14
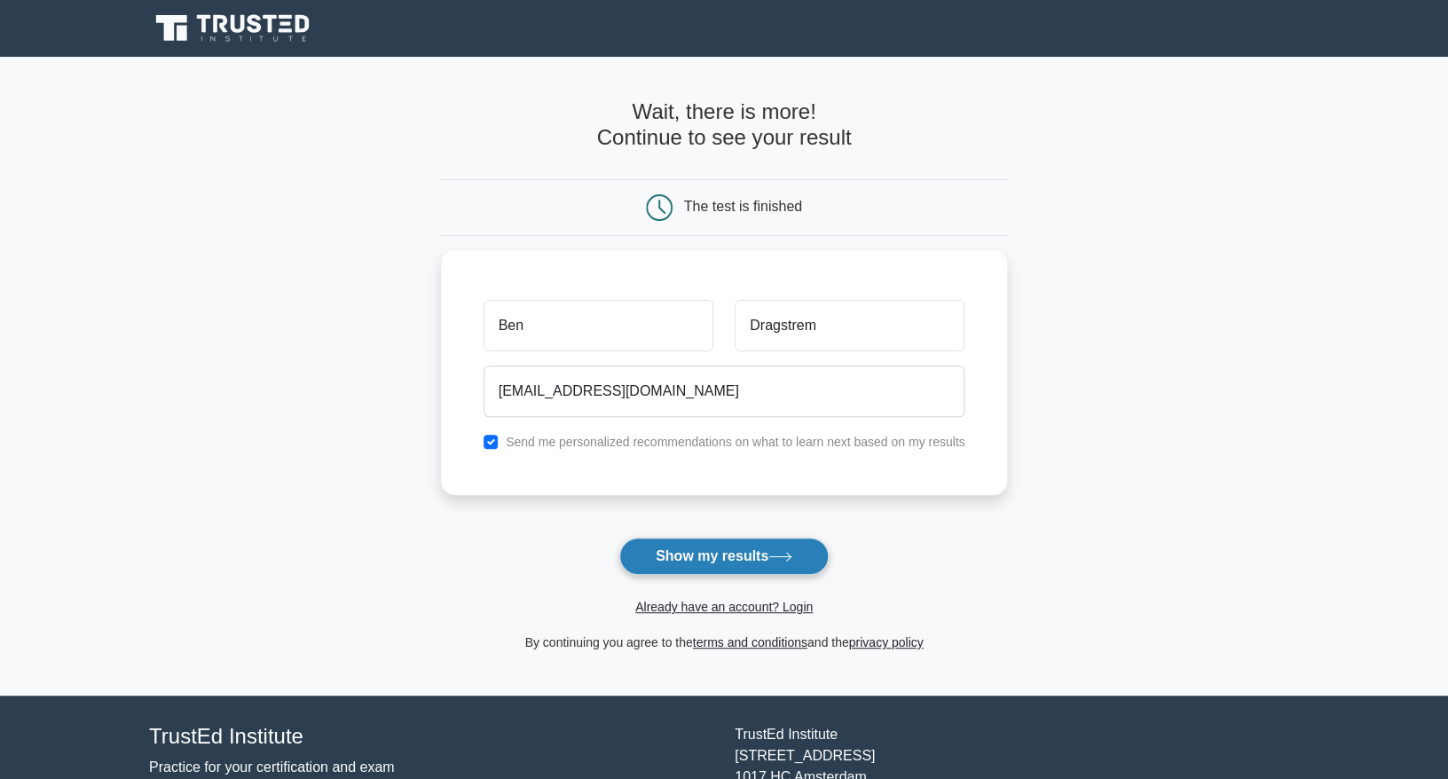
click at [690, 561] on button "Show my results" at bounding box center [723, 556] width 209 height 37
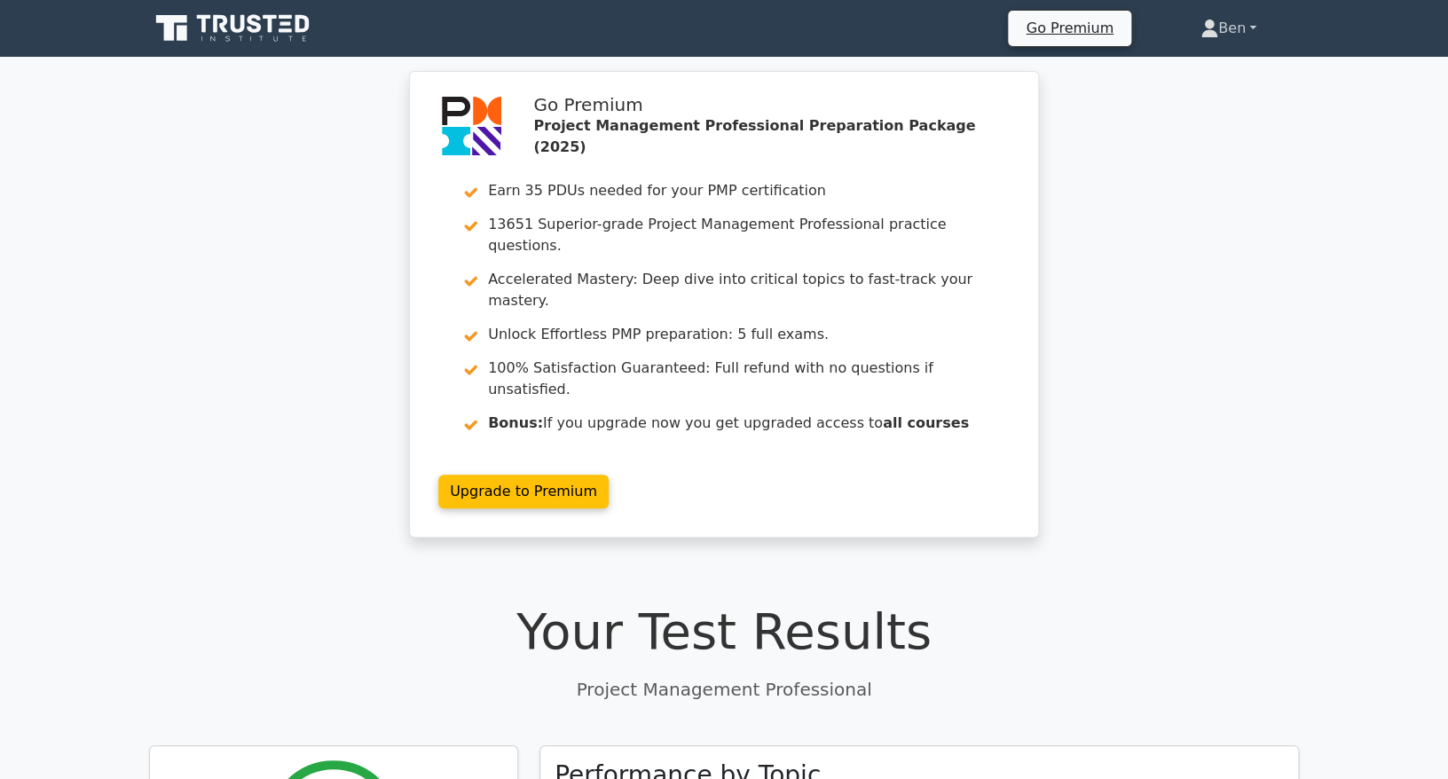
click at [1235, 27] on link "Ben" at bounding box center [1228, 28] width 141 height 35
click at [261, 35] on icon at bounding box center [234, 29] width 170 height 34
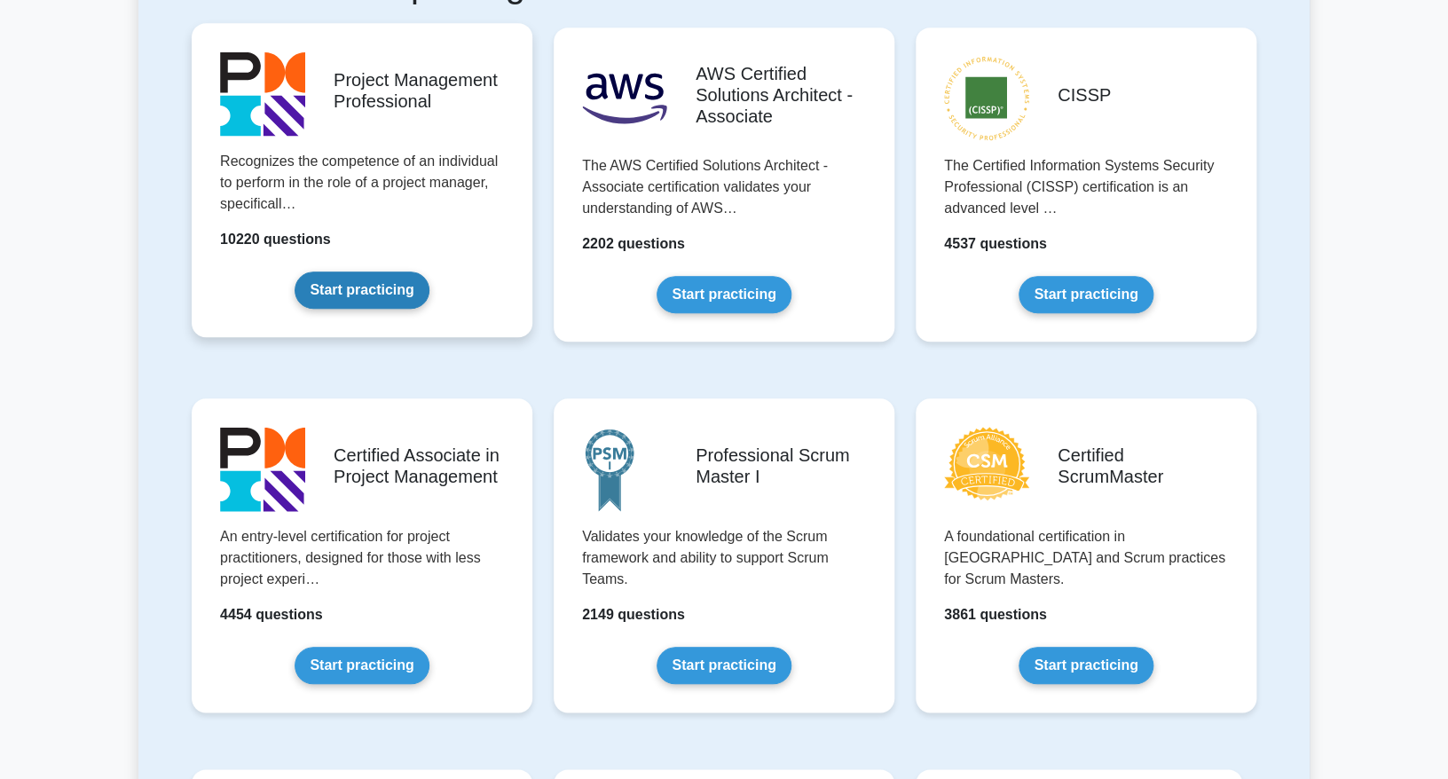
scroll to position [392, 0]
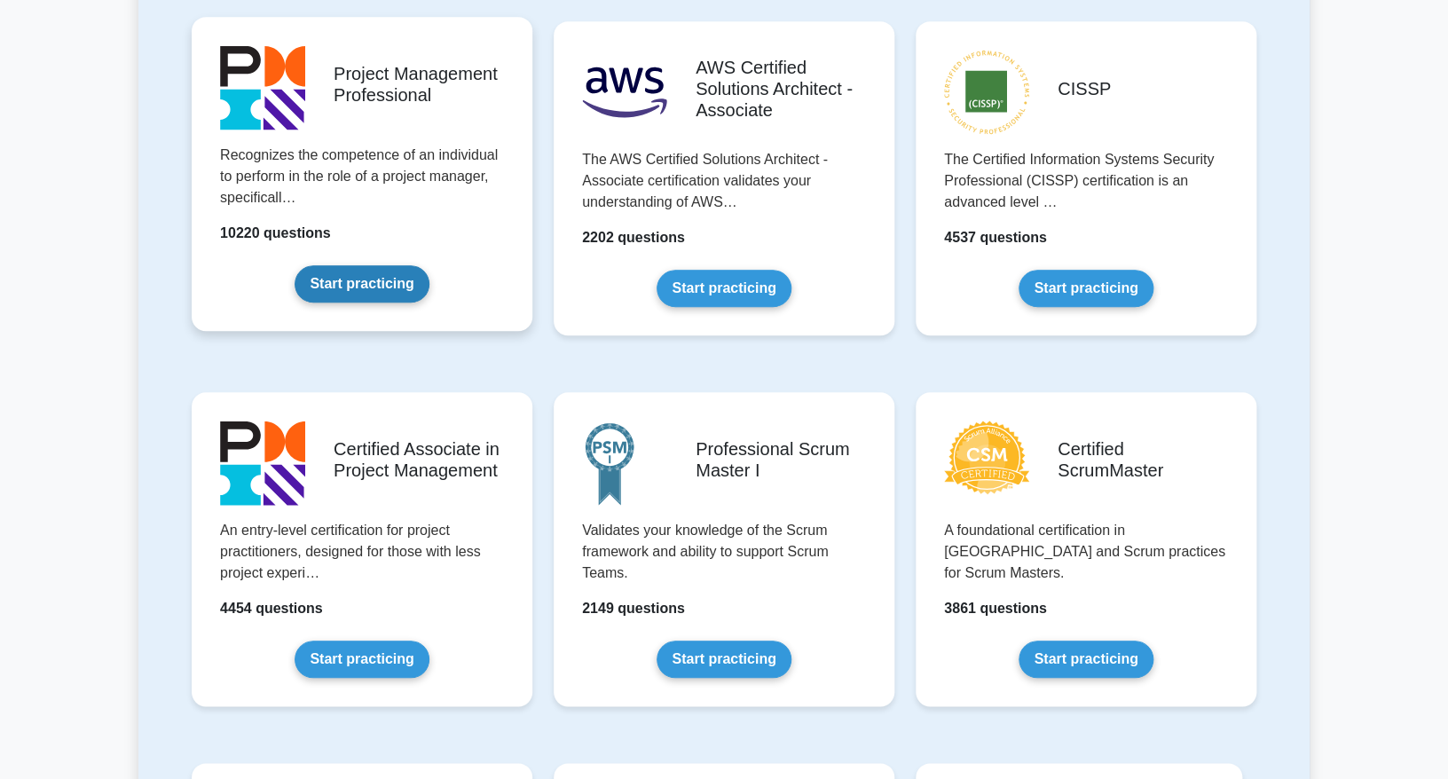
click at [366, 290] on link "Start practicing" at bounding box center [362, 283] width 134 height 37
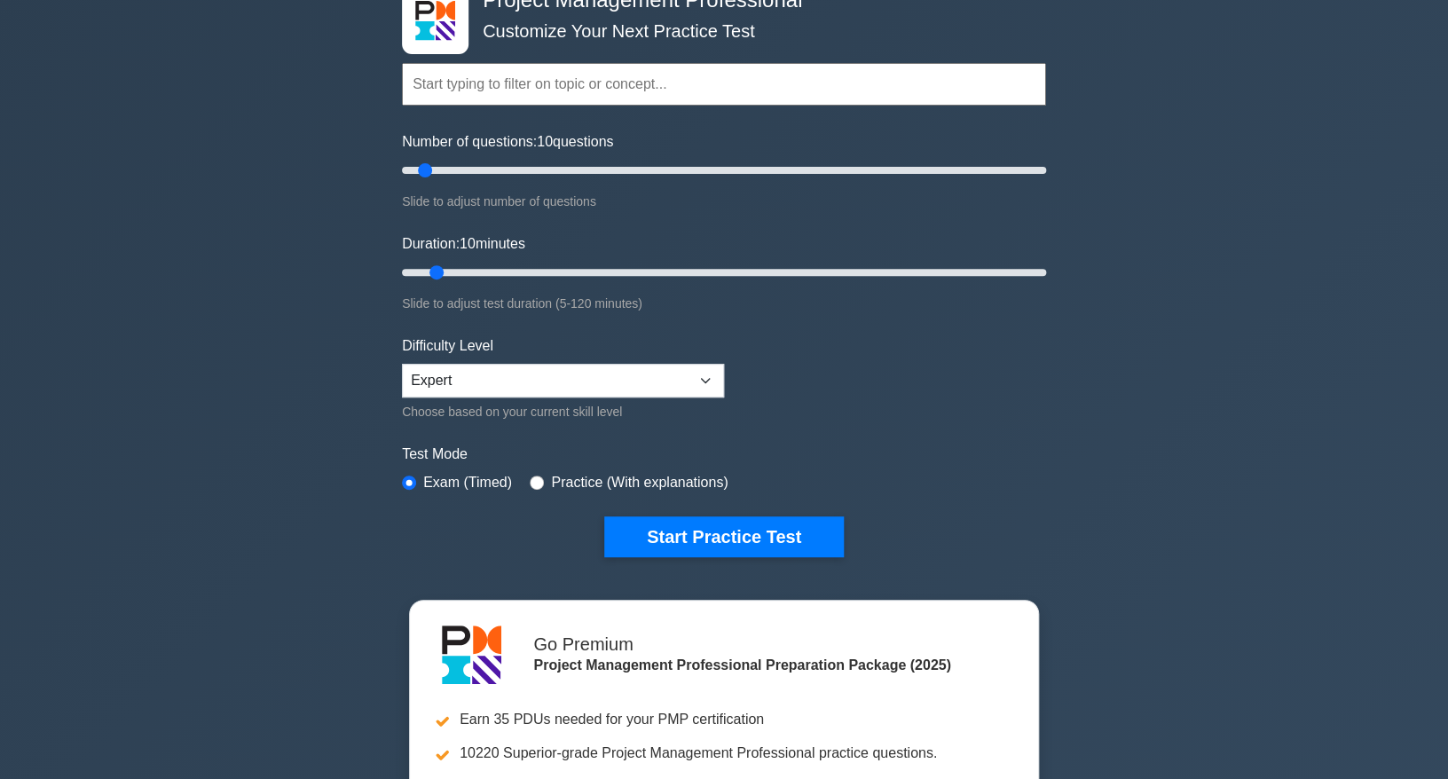
scroll to position [117, 0]
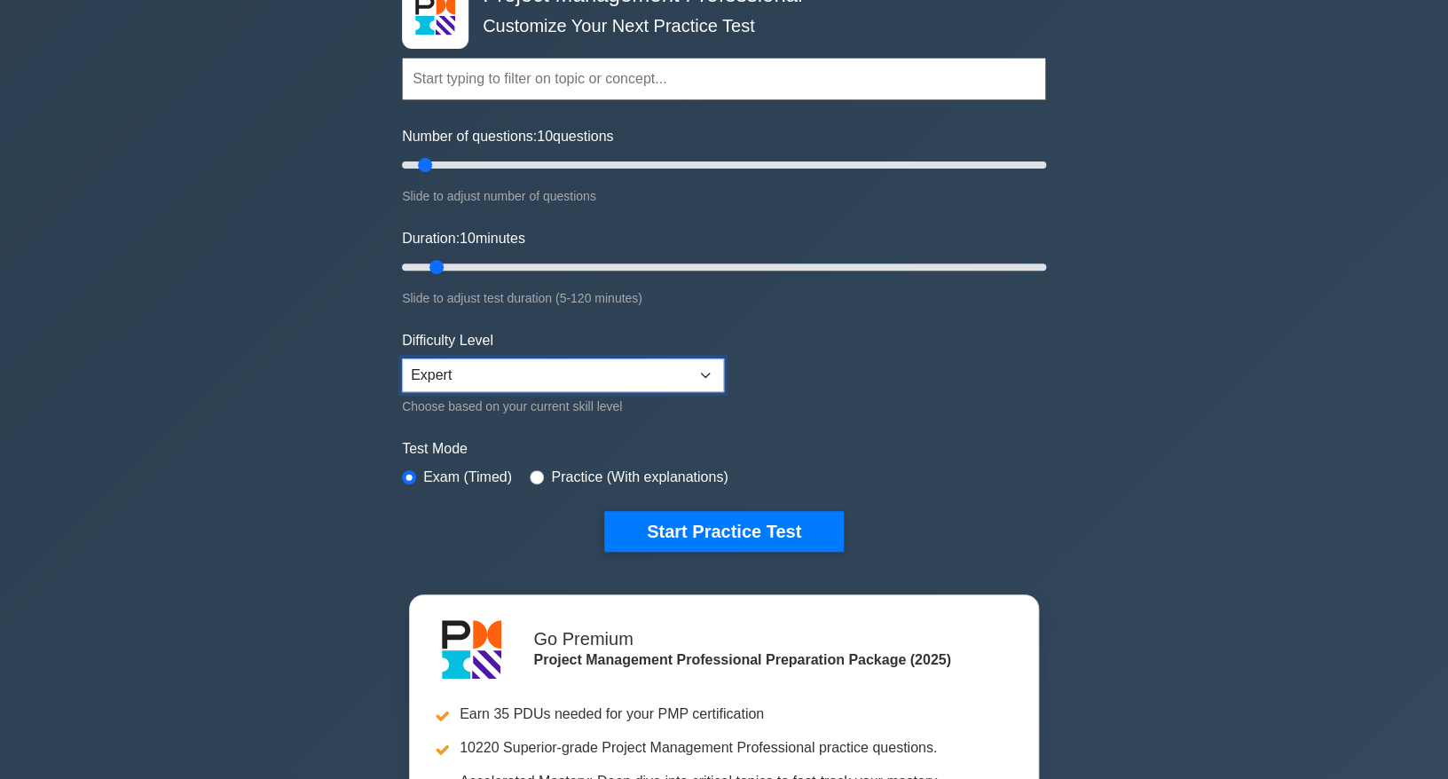
click option "Expert" at bounding box center [0, 0] width 0 height 0
click at [674, 529] on button "Start Practice Test" at bounding box center [724, 531] width 240 height 41
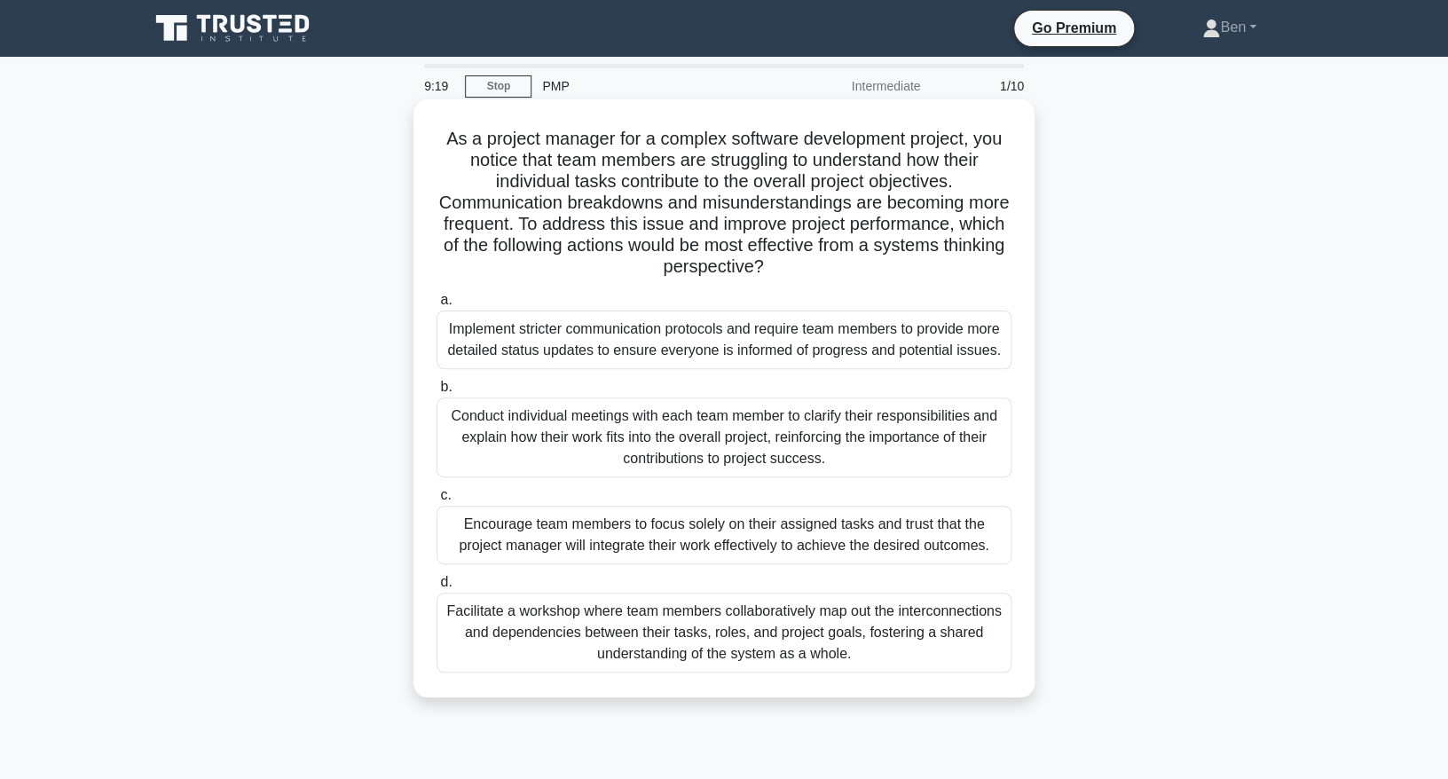
click at [674, 622] on div "Facilitate a workshop where team members collaboratively map out the interconne…" at bounding box center [724, 633] width 575 height 80
click at [437, 588] on input "d. Facilitate a workshop where team members collaboratively map out the interco…" at bounding box center [437, 583] width 0 height 12
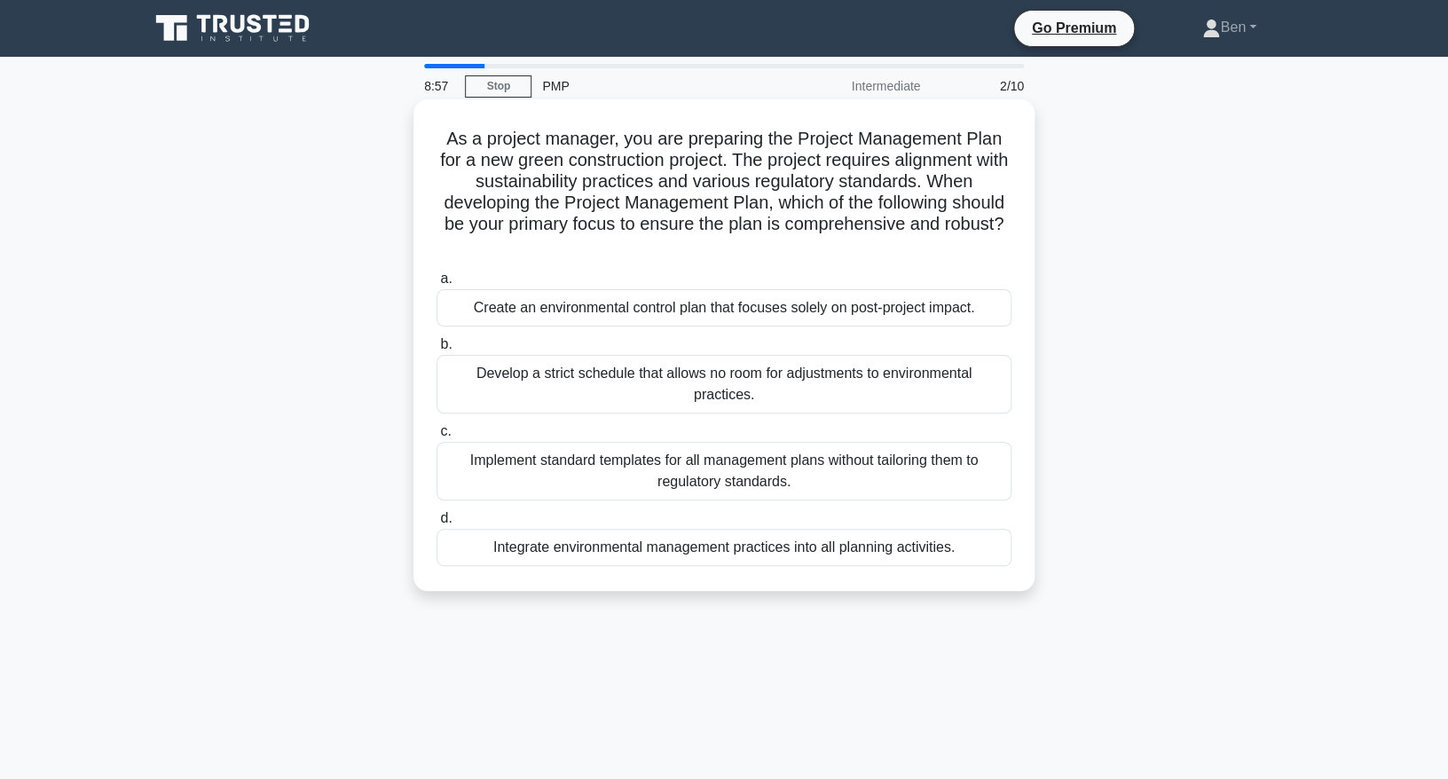
click at [724, 548] on div "Integrate environmental management practices into all planning activities." at bounding box center [724, 547] width 575 height 37
click at [437, 524] on input "d. Integrate environmental management practices into all planning activities." at bounding box center [437, 519] width 0 height 12
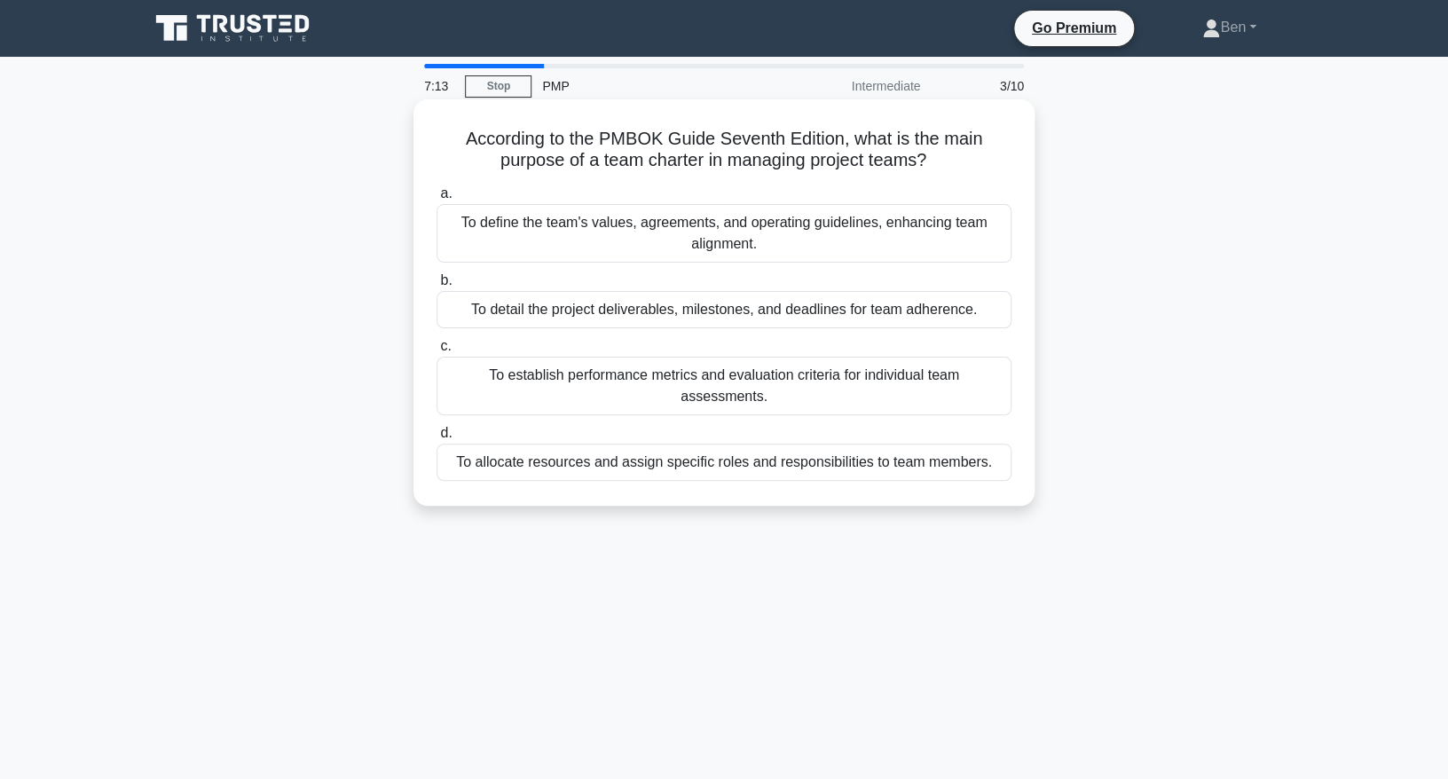
click at [704, 234] on div "To define the team's values, agreements, and operating guidelines, enhancing te…" at bounding box center [724, 233] width 575 height 59
click at [437, 200] on input "a. To define the team's values, agreements, and operating guidelines, enhancing…" at bounding box center [437, 194] width 0 height 12
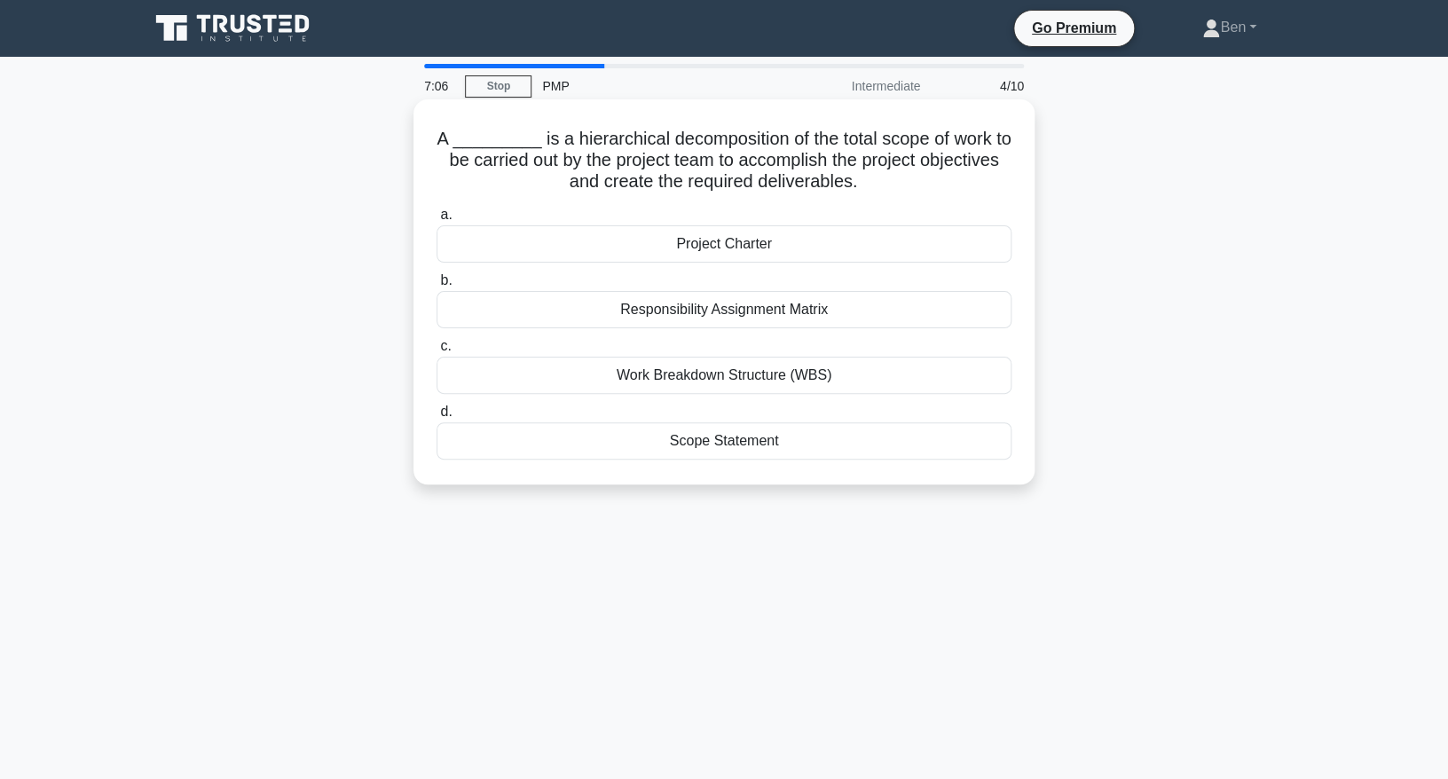
click at [727, 311] on div "Responsibility Assignment Matrix" at bounding box center [724, 309] width 575 height 37
click at [437, 287] on input "b. Responsibility Assignment Matrix" at bounding box center [437, 281] width 0 height 12
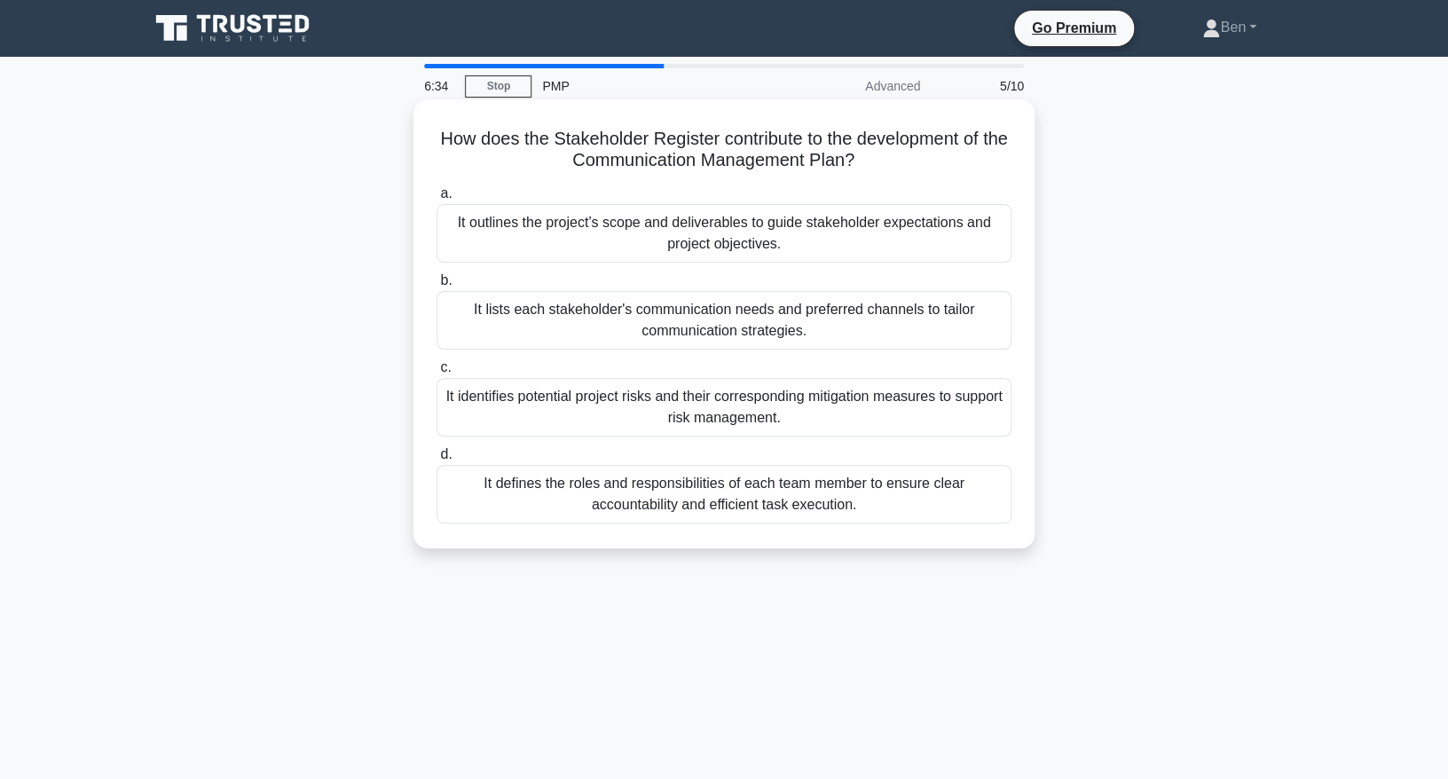
click at [690, 319] on div "It lists each stakeholder's communication needs and preferred channels to tailo…" at bounding box center [724, 320] width 575 height 59
click at [437, 287] on input "b. It lists each stakeholder's communication needs and preferred channels to ta…" at bounding box center [437, 281] width 0 height 12
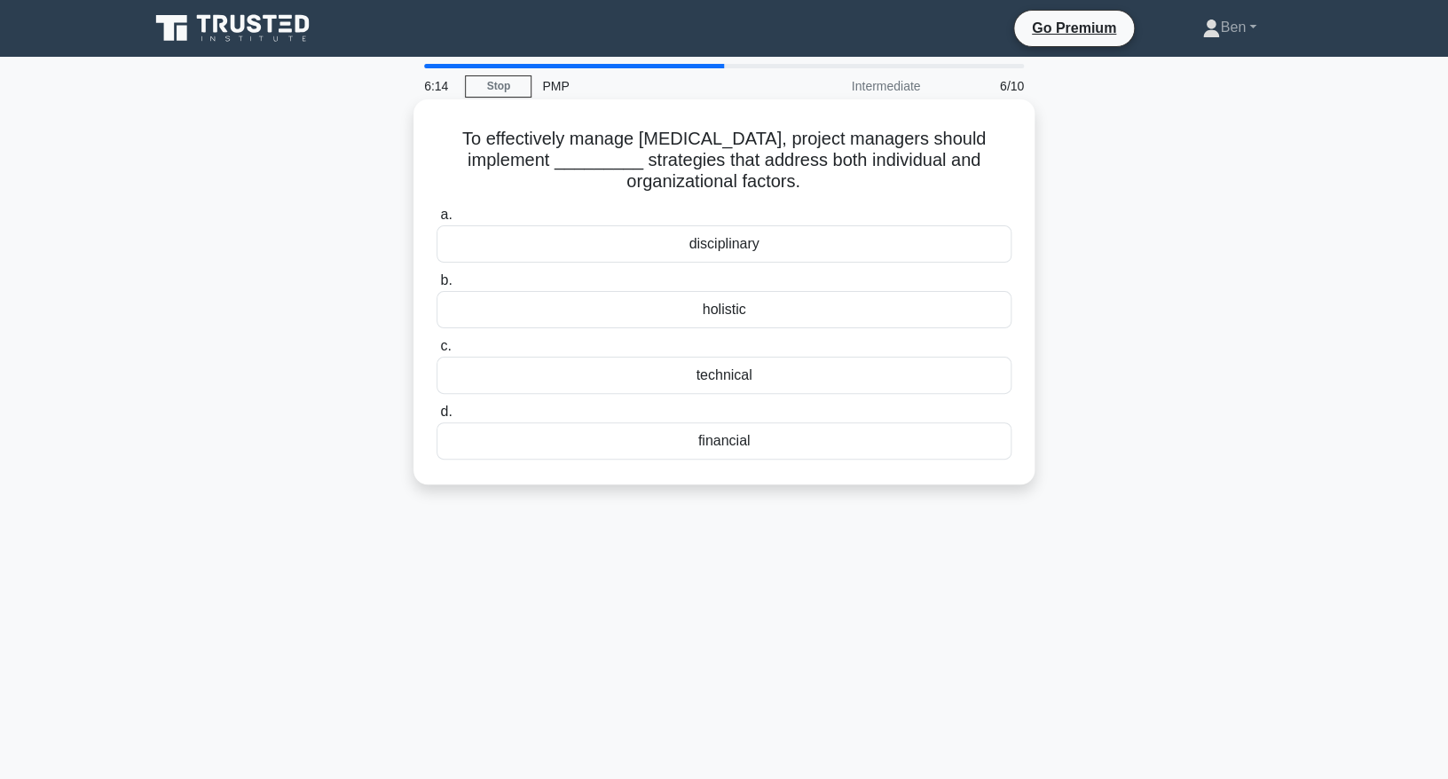
click at [821, 244] on div "disciplinary" at bounding box center [724, 243] width 575 height 37
click at [437, 221] on input "a. disciplinary" at bounding box center [437, 215] width 0 height 12
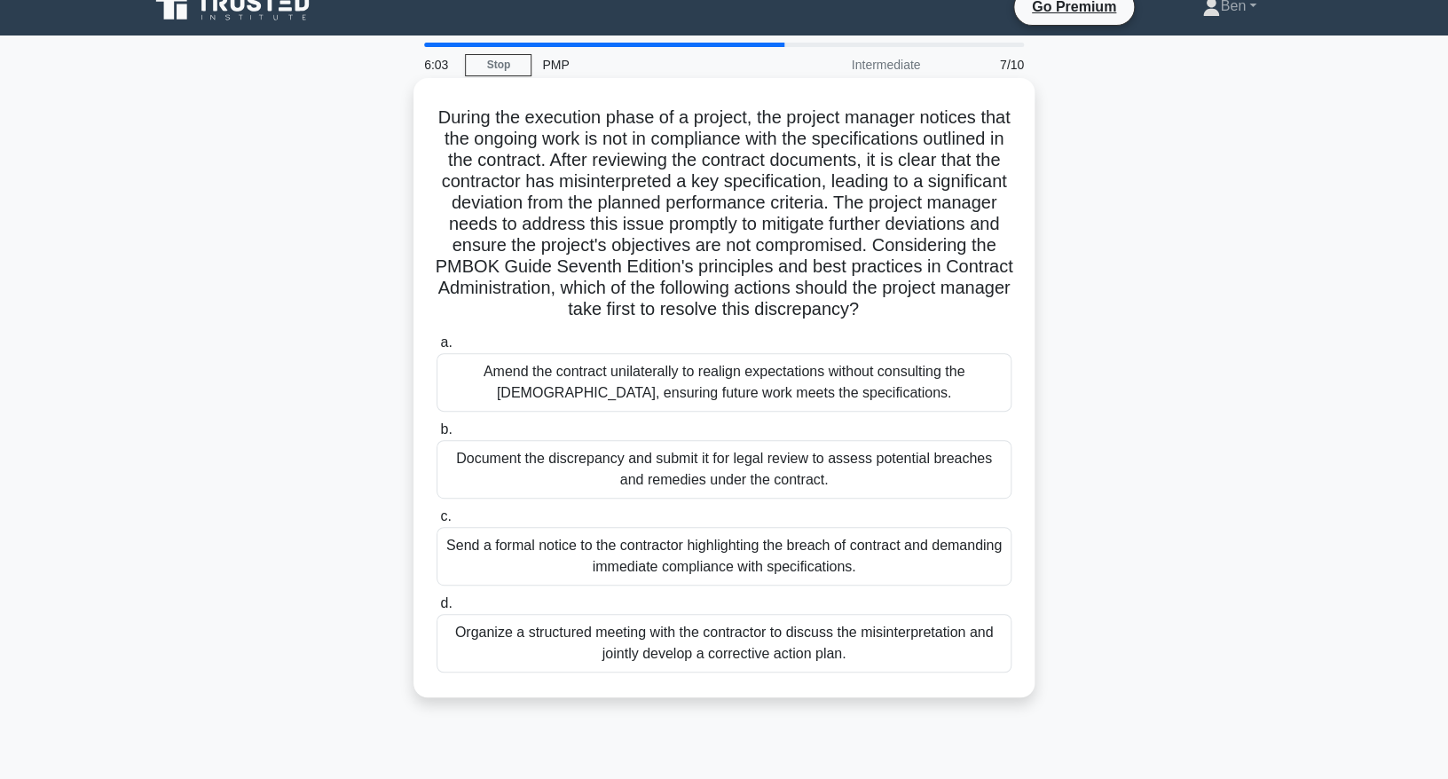
scroll to position [20, 0]
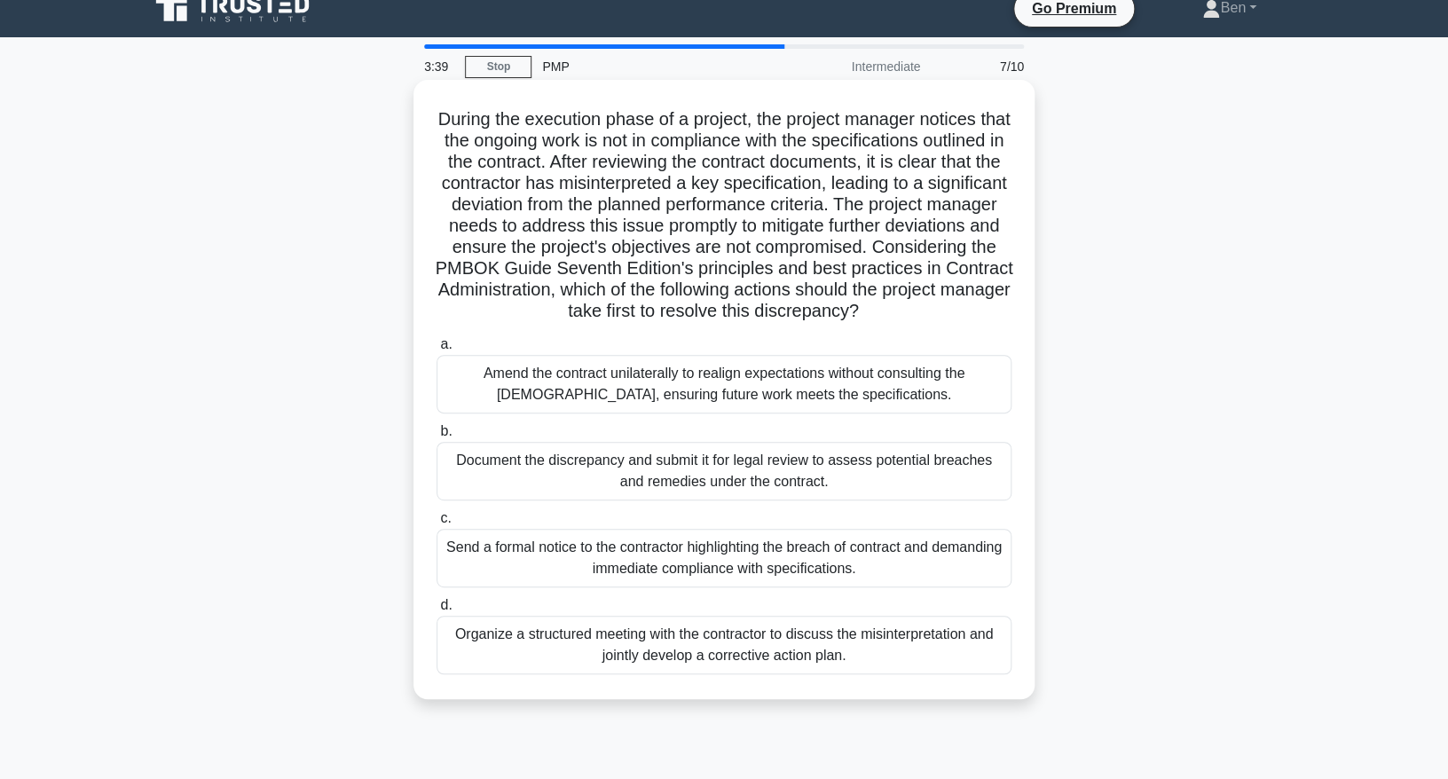
click at [679, 649] on div "Organize a structured meeting with the contractor to discuss the misinterpretat…" at bounding box center [724, 645] width 575 height 59
click at [437, 611] on input "d. Organize a structured meeting with the contractor to discuss the misinterpre…" at bounding box center [437, 606] width 0 height 12
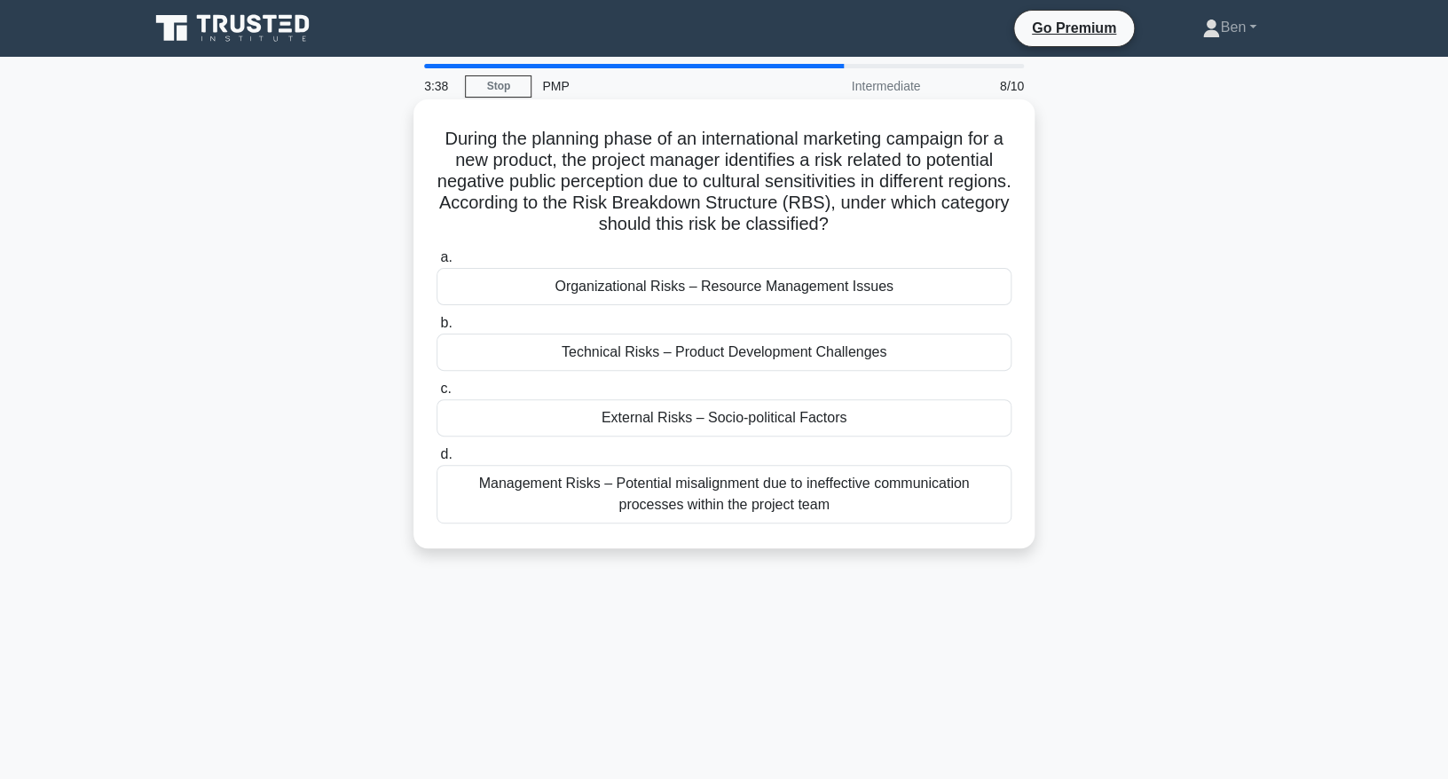
scroll to position [0, 0]
click at [728, 420] on div "External Risks – Socio-political Factors" at bounding box center [724, 417] width 575 height 37
click at [437, 395] on input "c. External Risks – Socio-political Factors" at bounding box center [437, 389] width 0 height 12
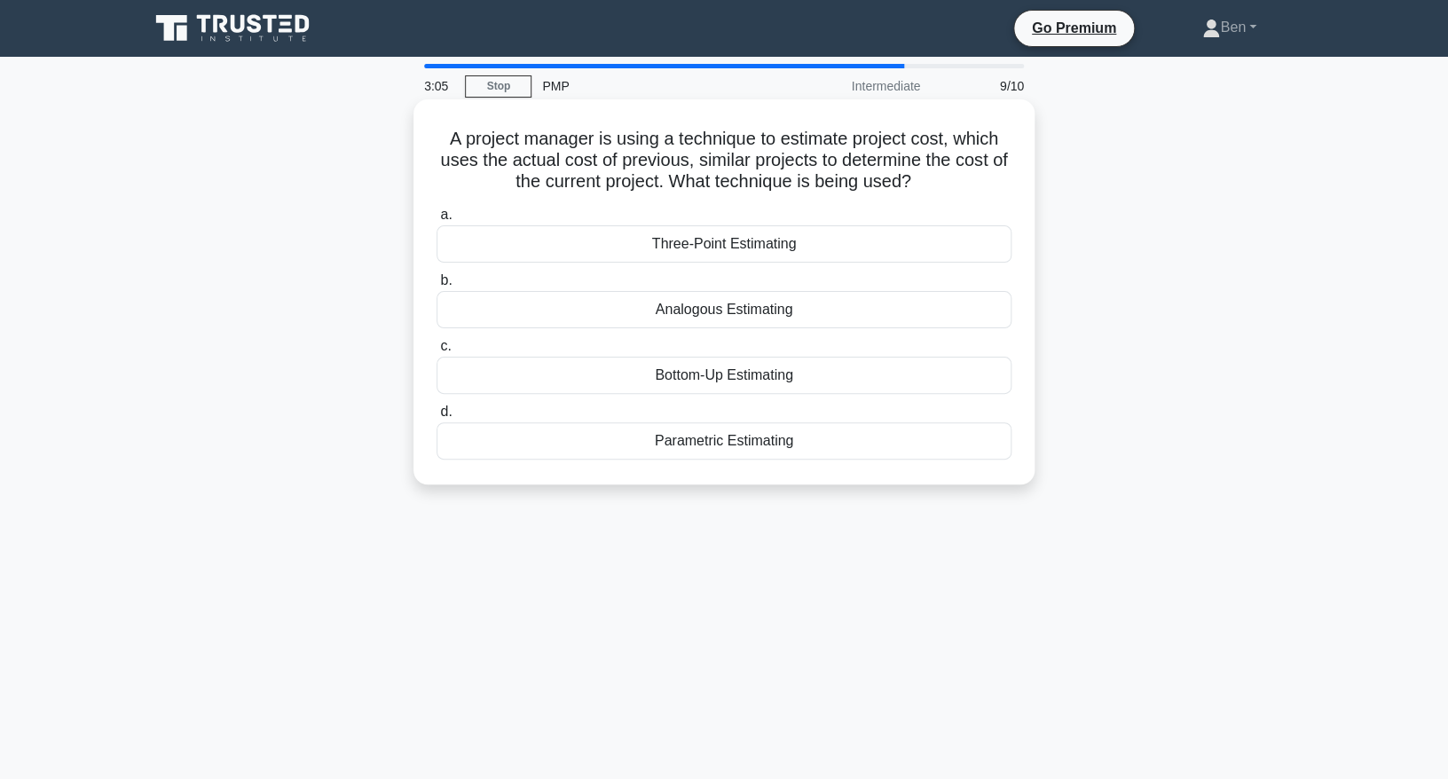
click at [760, 459] on div "Parametric Estimating" at bounding box center [724, 440] width 575 height 37
click at [437, 418] on input "d. Parametric Estimating" at bounding box center [437, 412] width 0 height 12
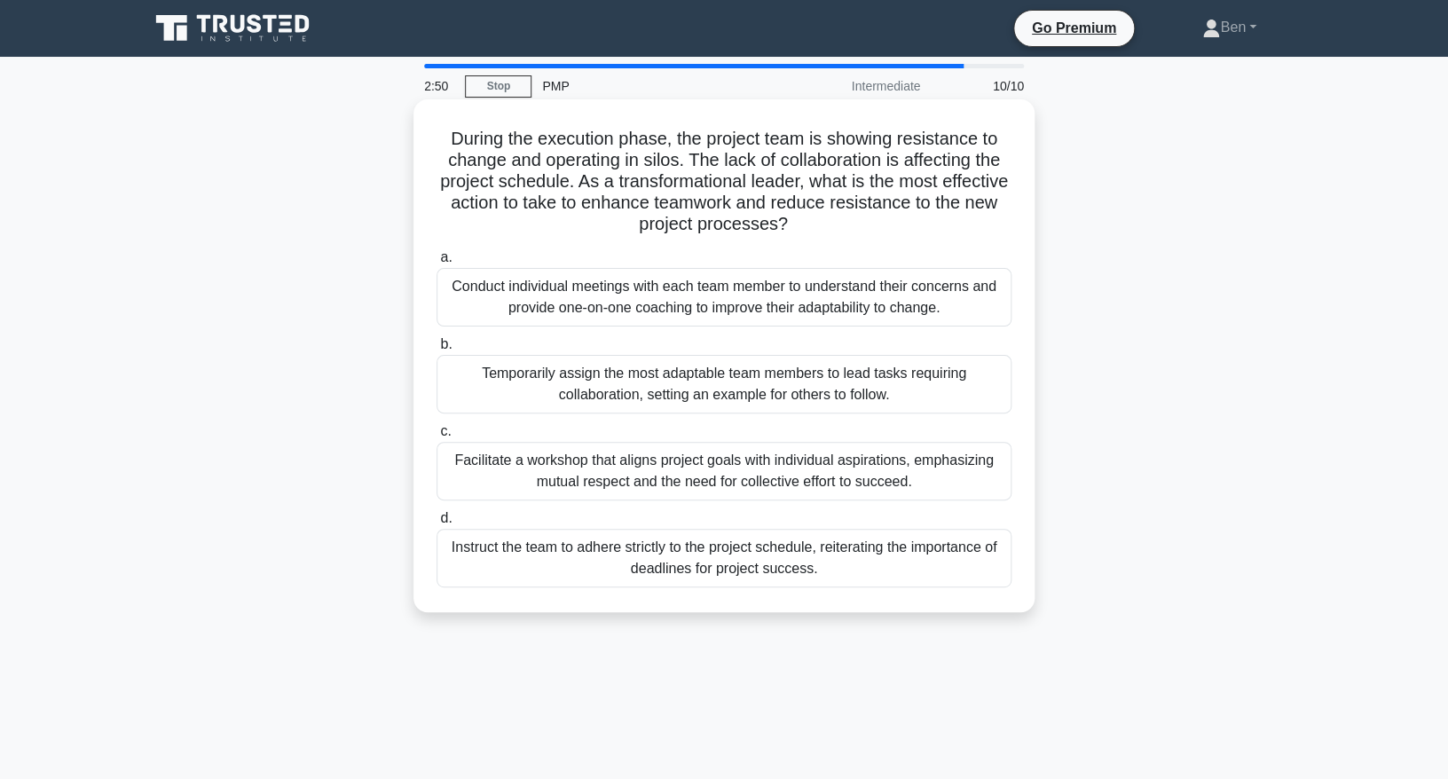
click at [726, 475] on div "Facilitate a workshop that aligns project goals with individual aspirations, em…" at bounding box center [724, 471] width 575 height 59
click at [437, 437] on input "c. Facilitate a workshop that aligns project goals with individual aspirations,…" at bounding box center [437, 432] width 0 height 12
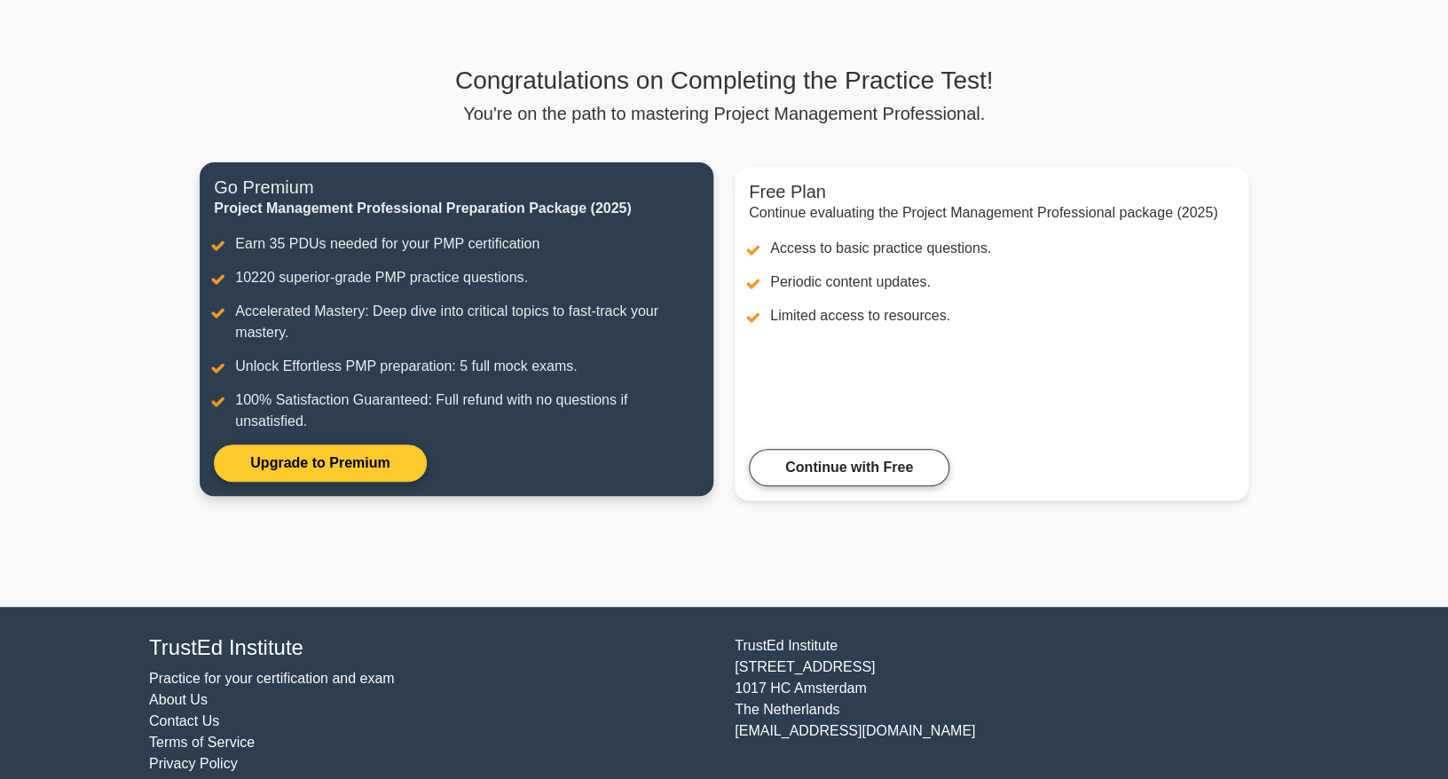
scroll to position [100, 0]
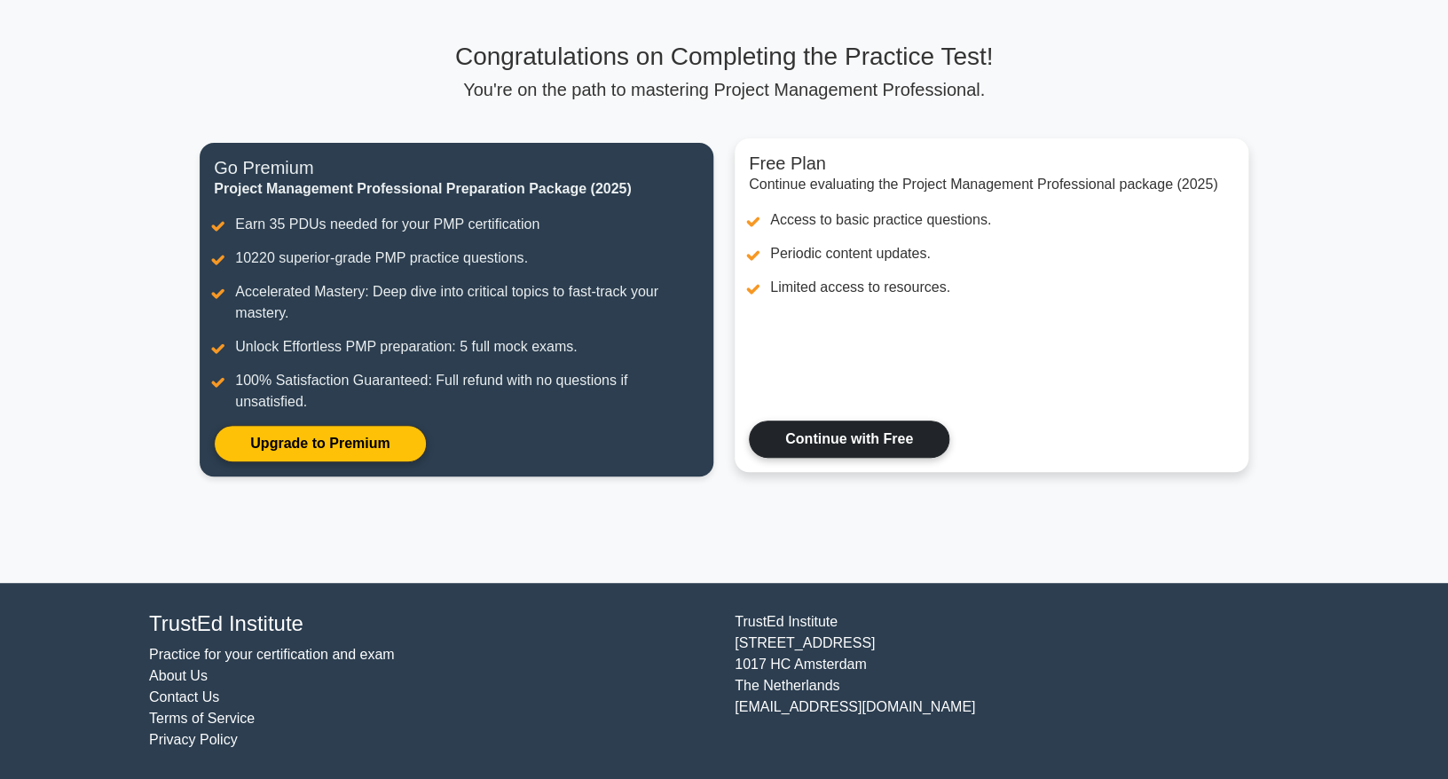
click at [817, 454] on link "Continue with Free" at bounding box center [849, 439] width 201 height 37
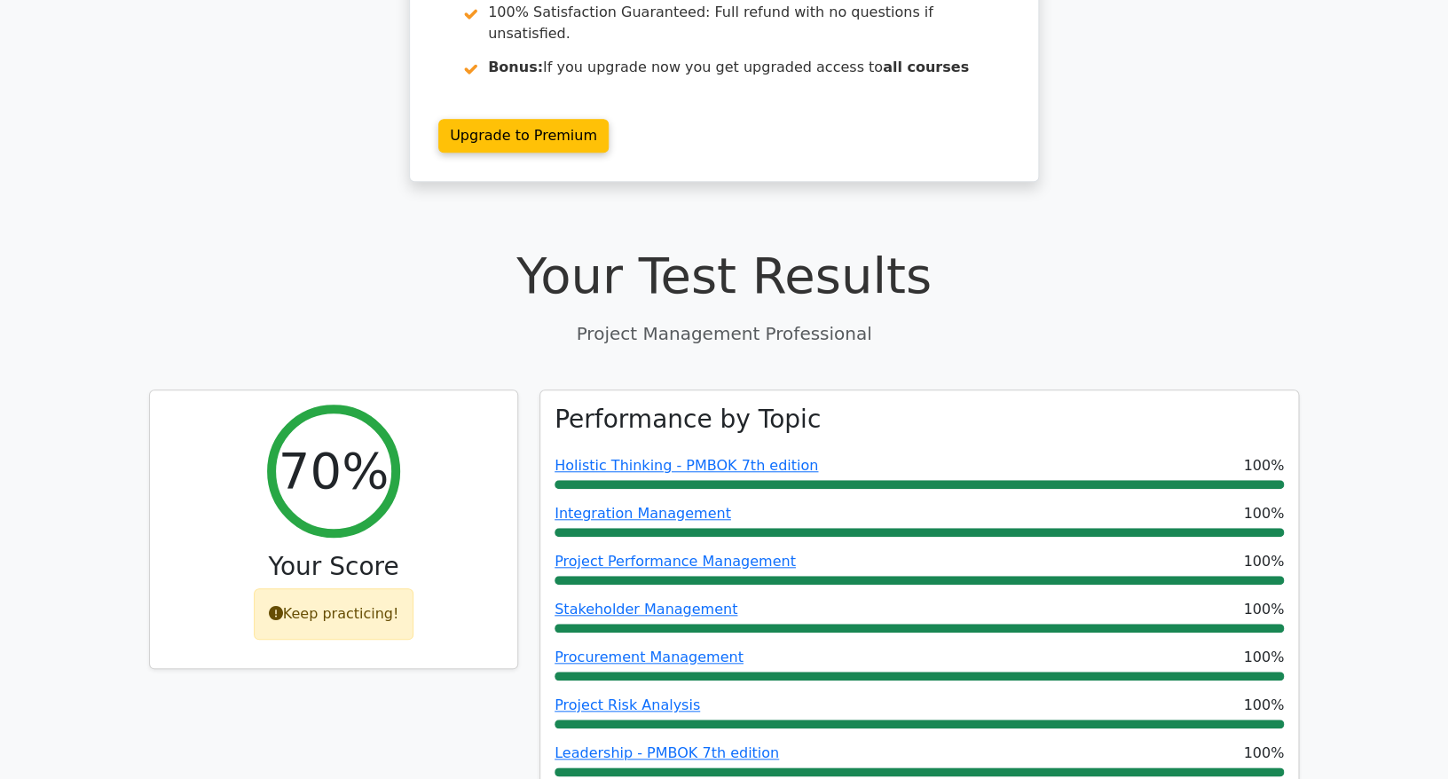
scroll to position [357, 0]
